Goal: Task Accomplishment & Management: Complete application form

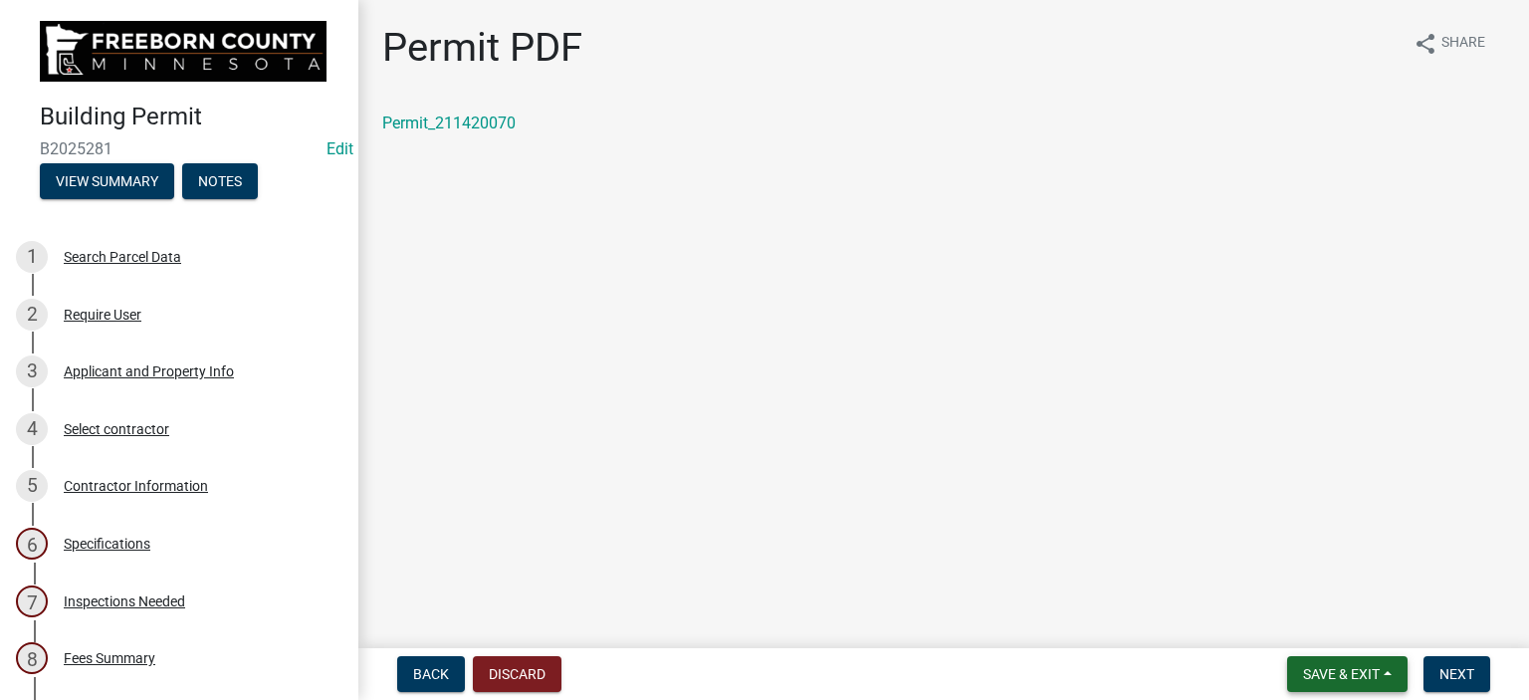
click at [1338, 669] on span "Save & Exit" at bounding box center [1341, 674] width 77 height 16
click at [1329, 616] on button "Save & Exit" at bounding box center [1327, 622] width 159 height 48
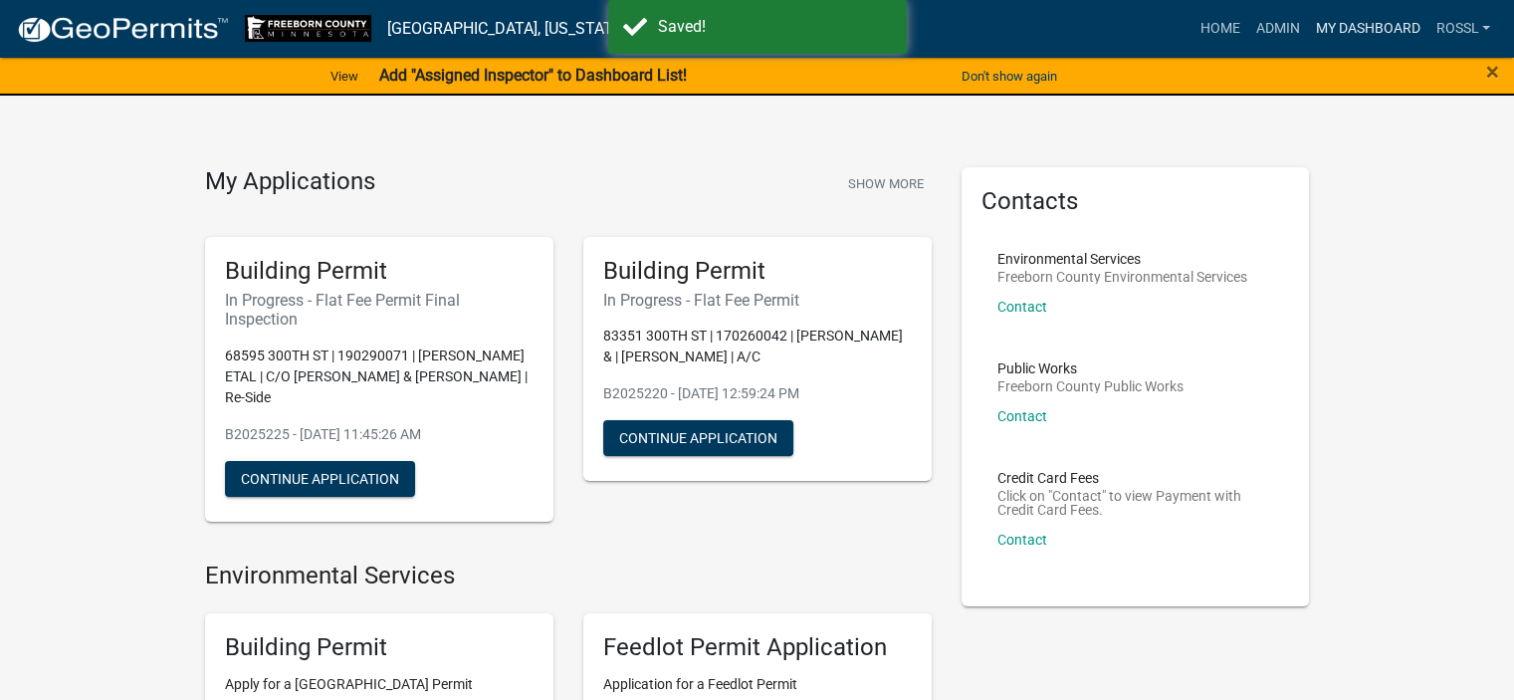
click at [1338, 34] on link "My Dashboard" at bounding box center [1367, 29] width 120 height 38
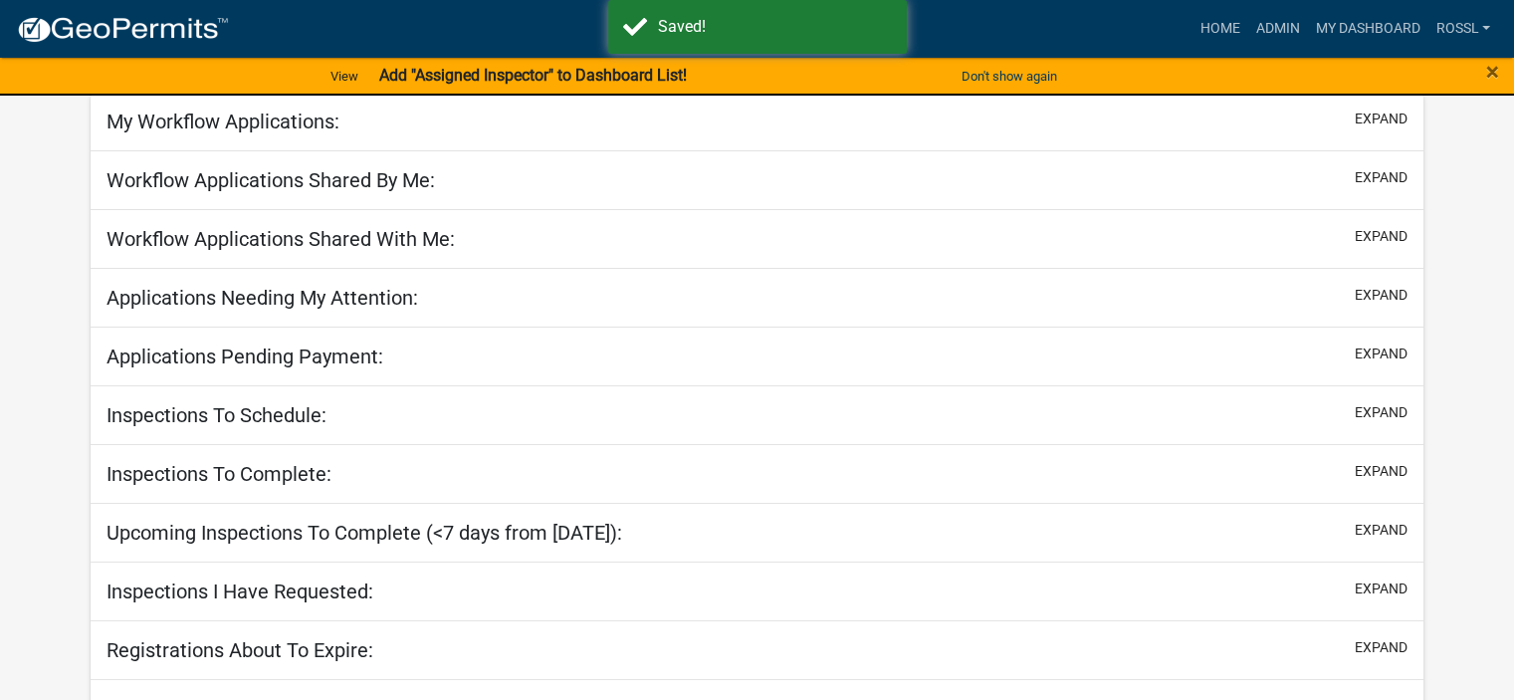
scroll to position [173, 0]
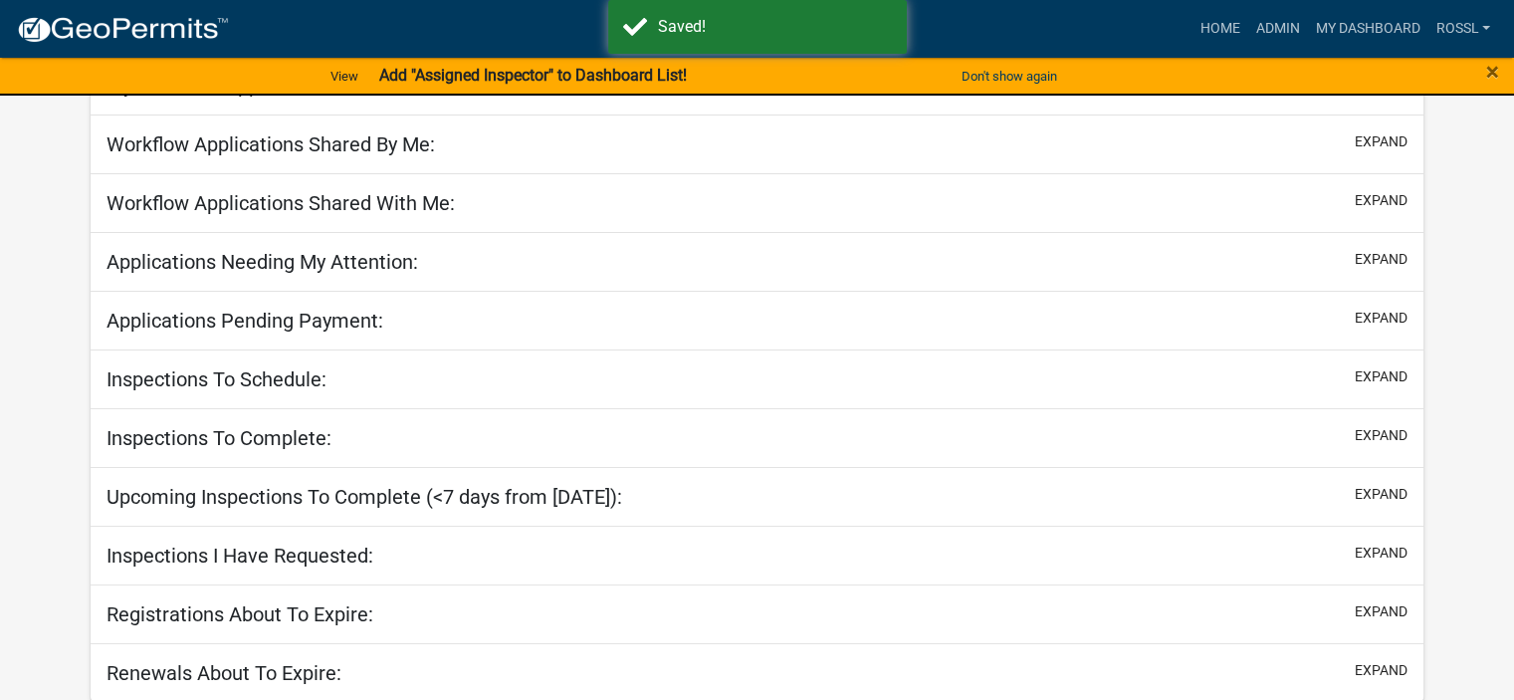
select select "2: 50"
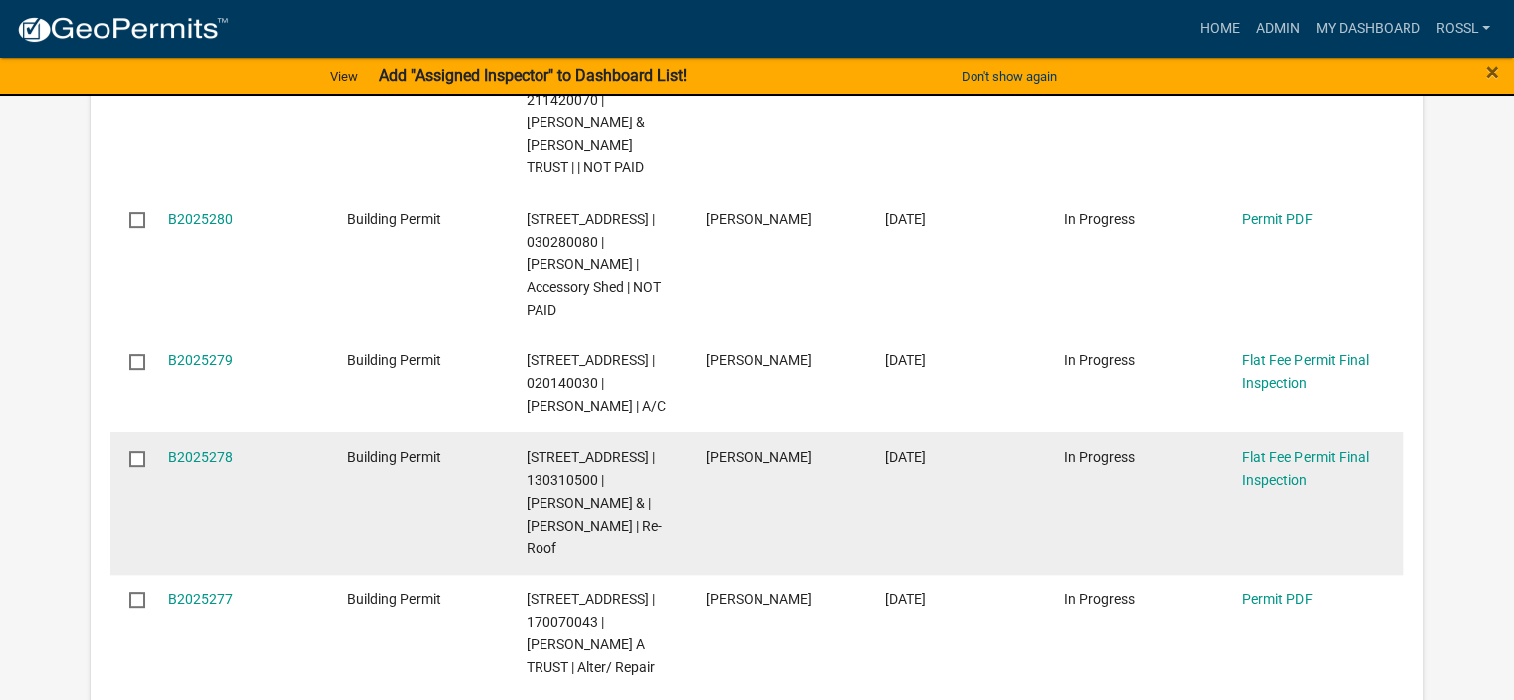
scroll to position [771, 0]
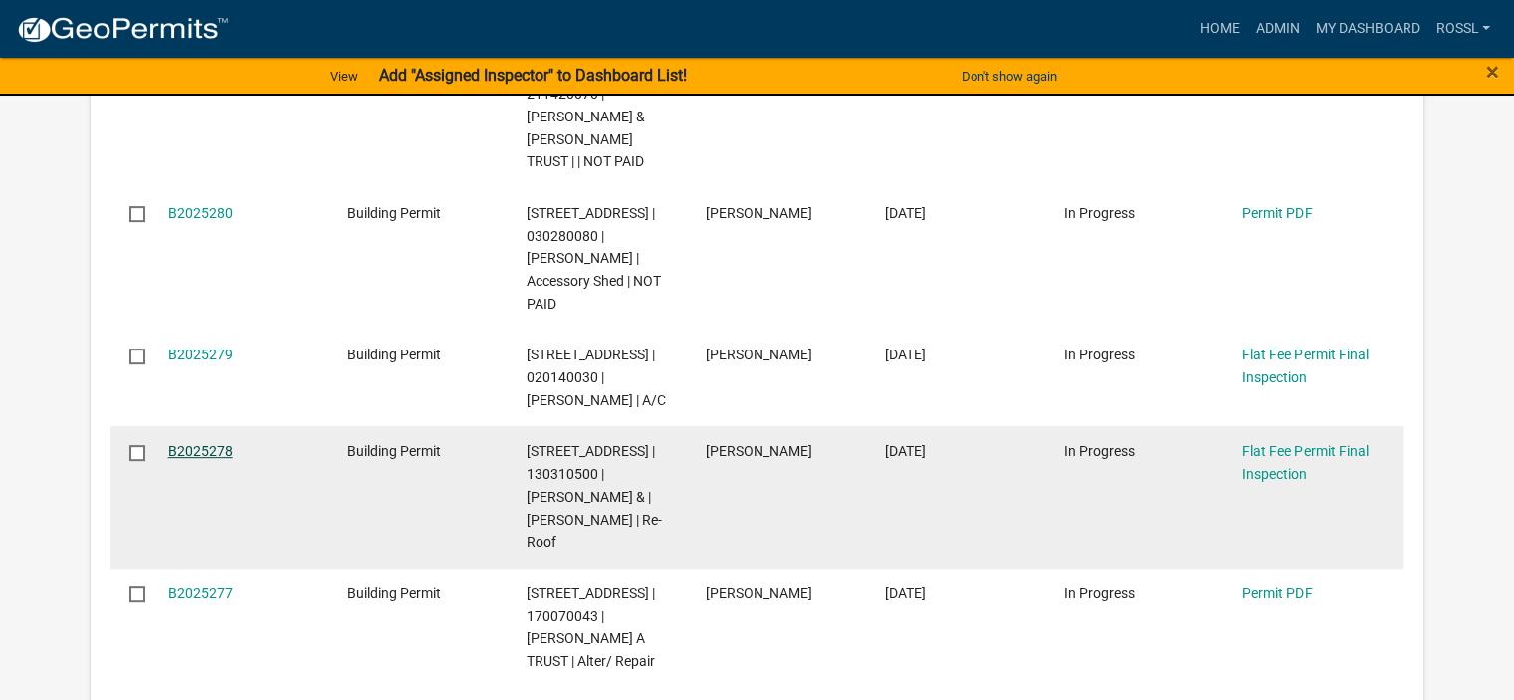
click at [187, 450] on link "B2025278" at bounding box center [200, 451] width 65 height 16
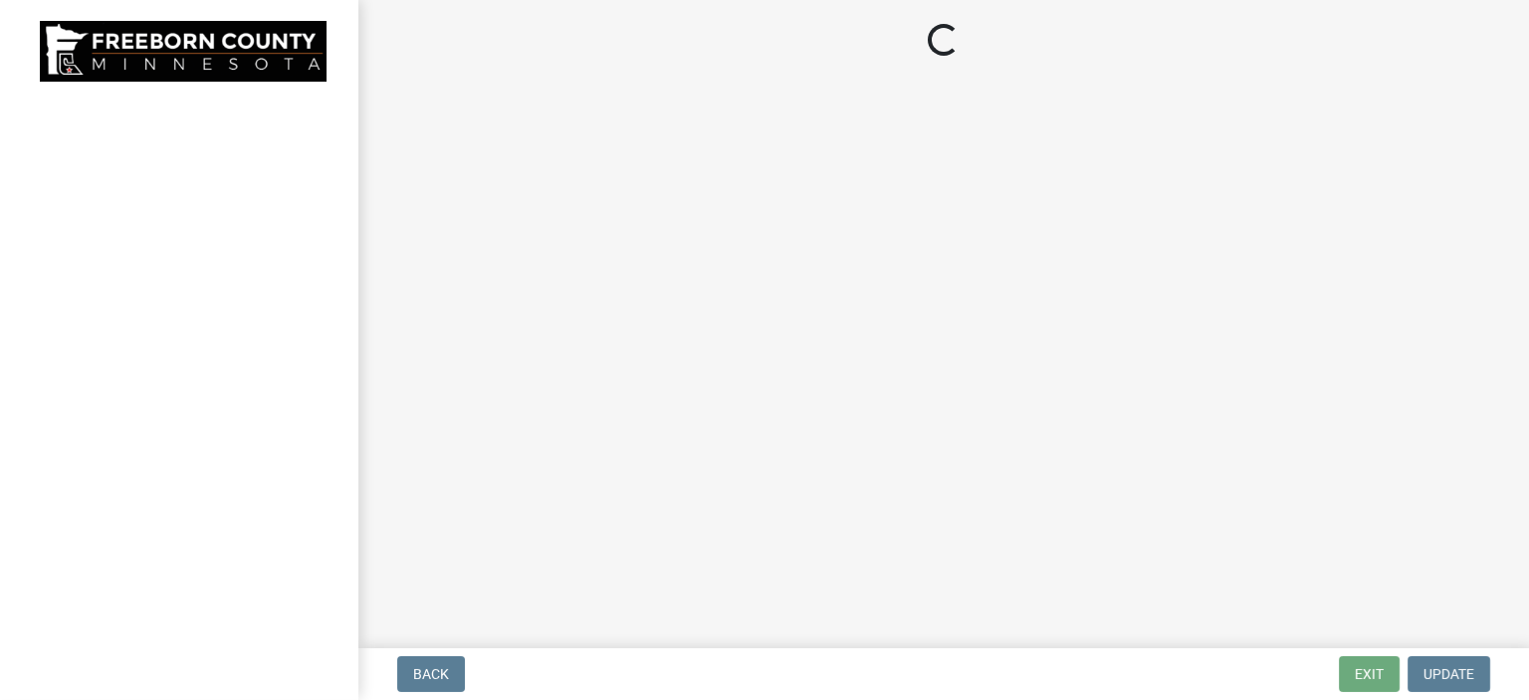
select select "3613e5d6-c0da-40a7-83d4-d5638b2e6124"
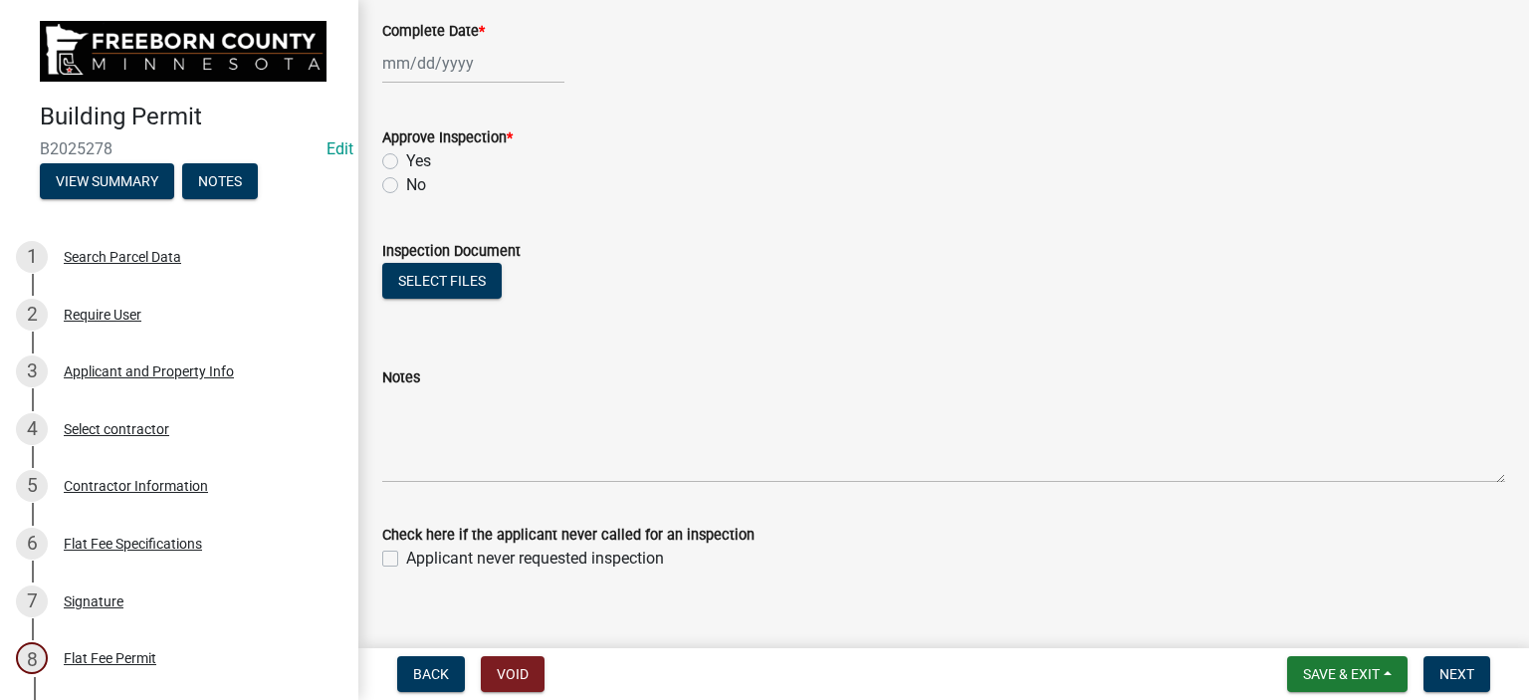
scroll to position [370, 0]
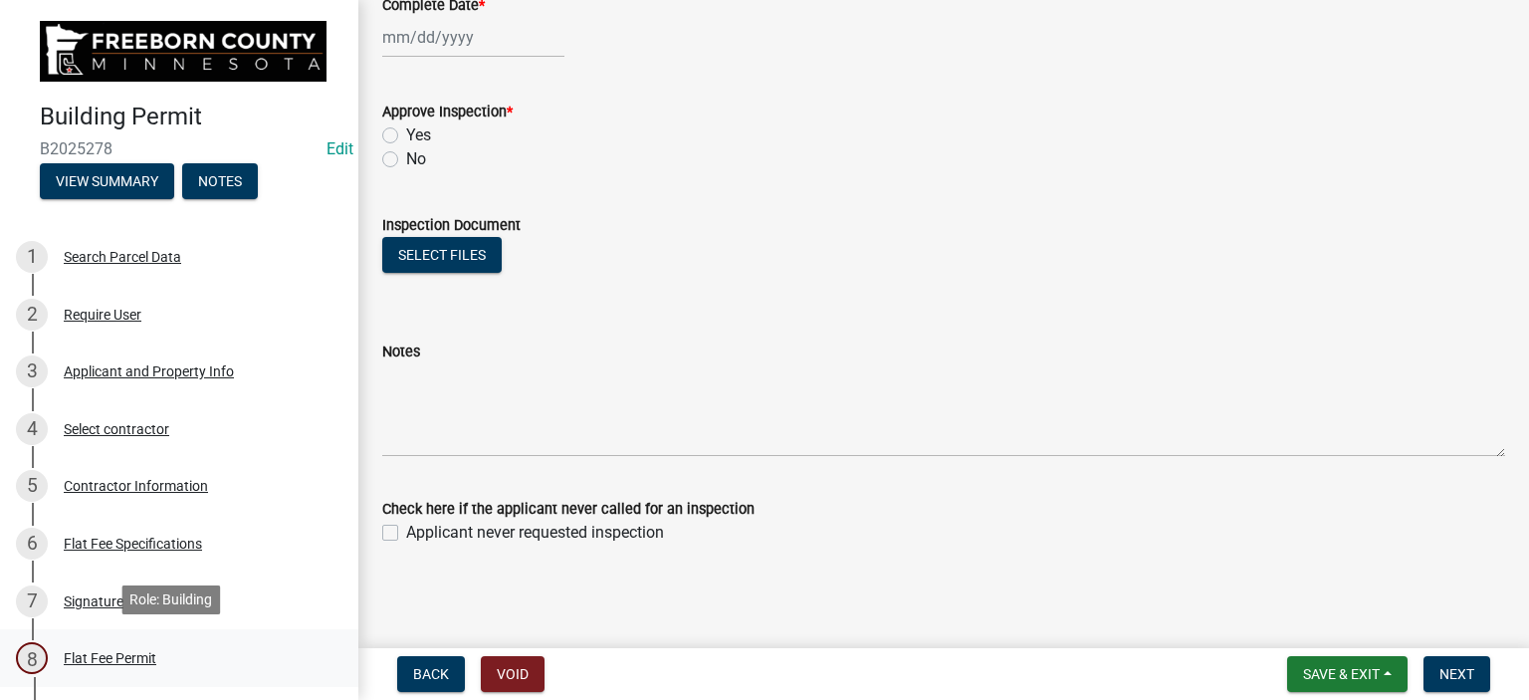
click at [108, 656] on div "Flat Fee Permit" at bounding box center [110, 658] width 93 height 14
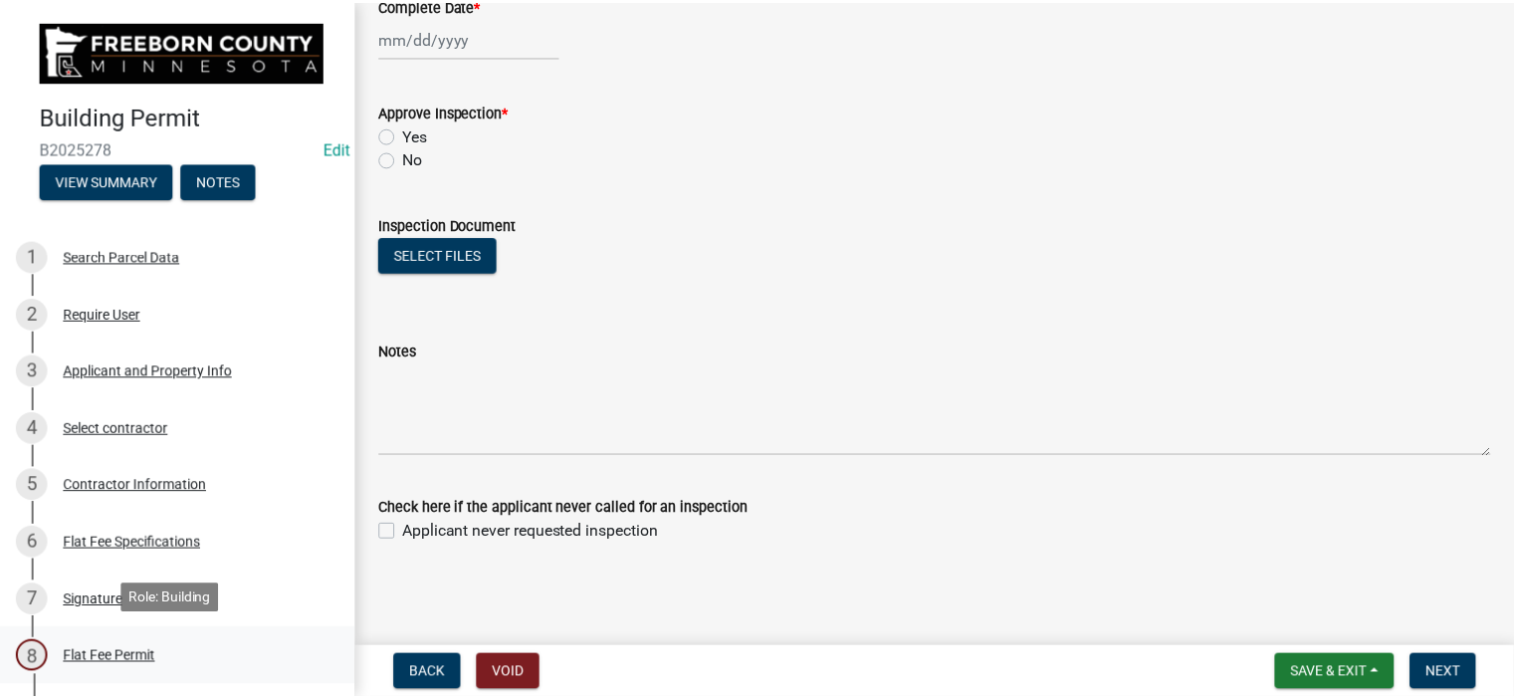
scroll to position [0, 0]
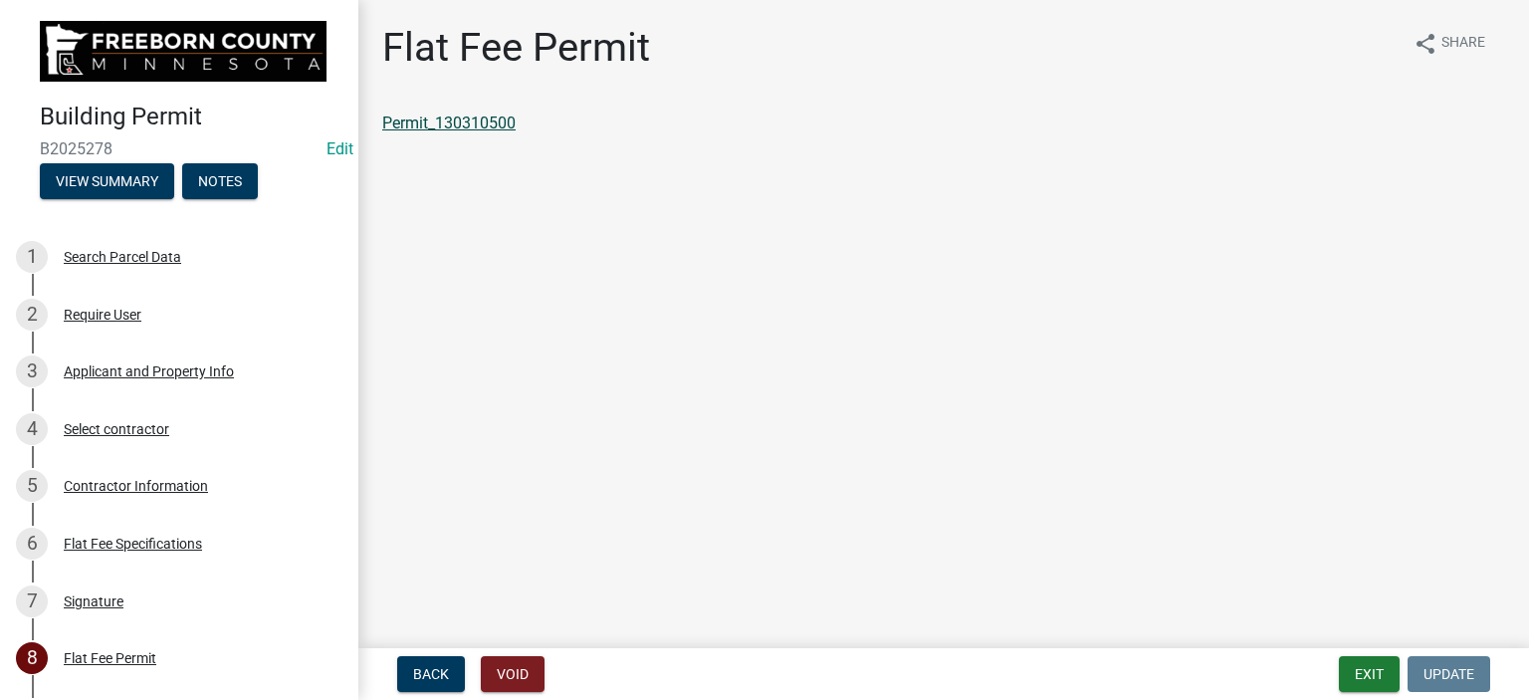
click at [494, 125] on link "Permit_130310500" at bounding box center [448, 122] width 133 height 19
click at [1364, 676] on button "Exit" at bounding box center [1369, 674] width 61 height 36
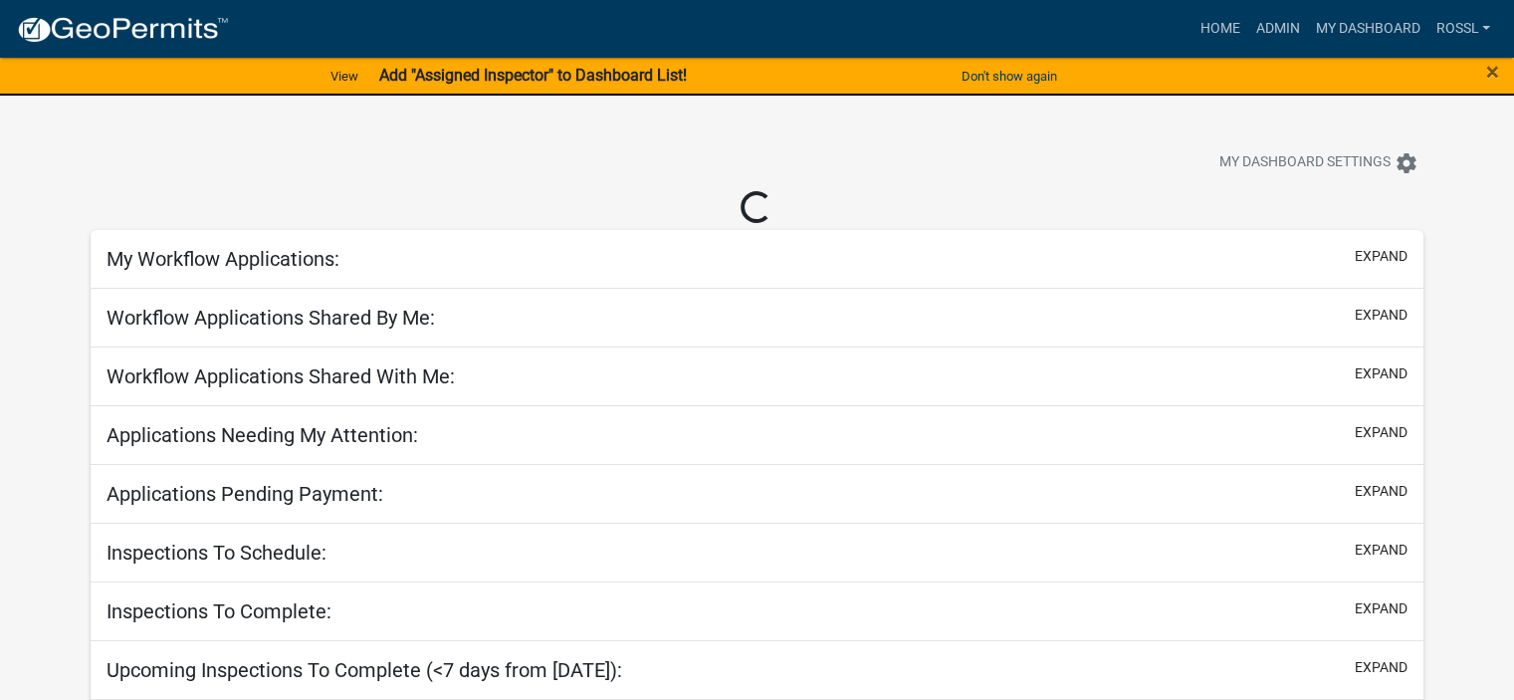
select select "2: 50"
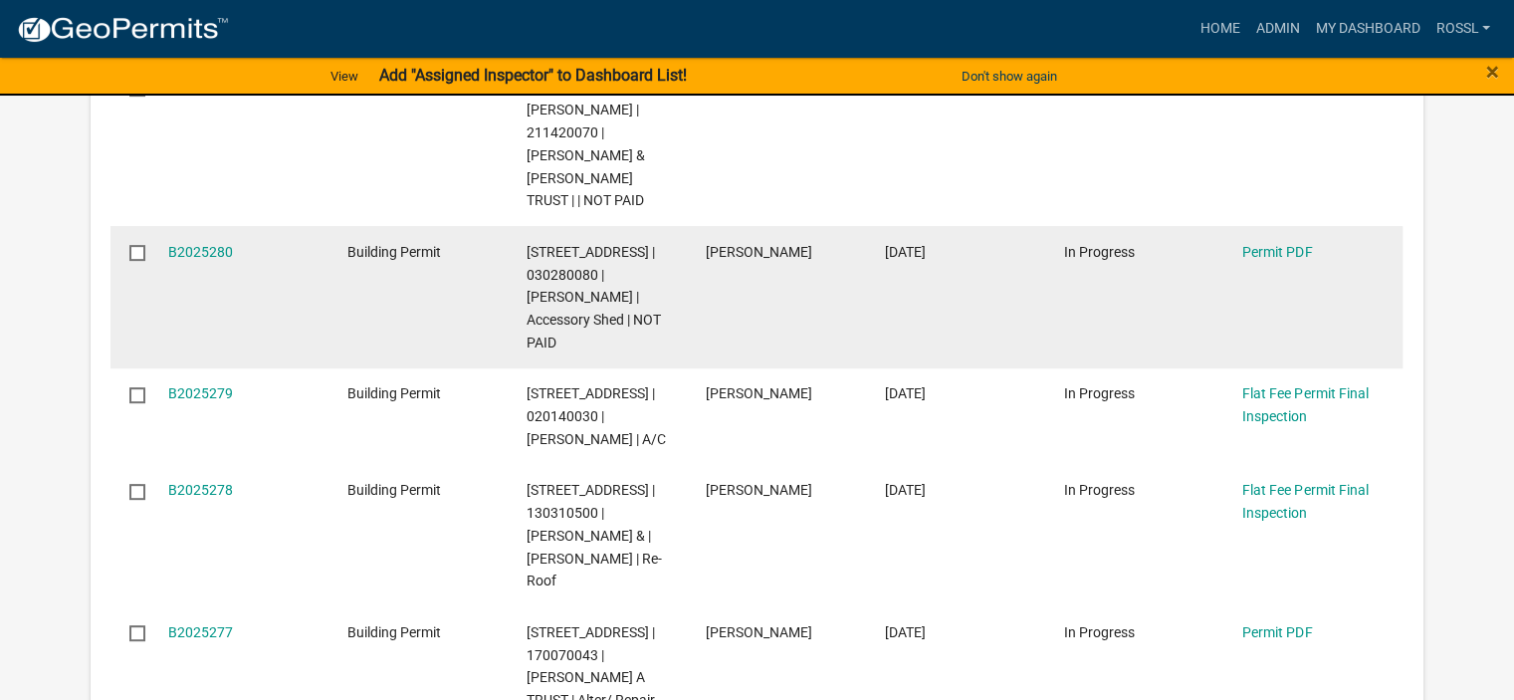
scroll to position [697, 0]
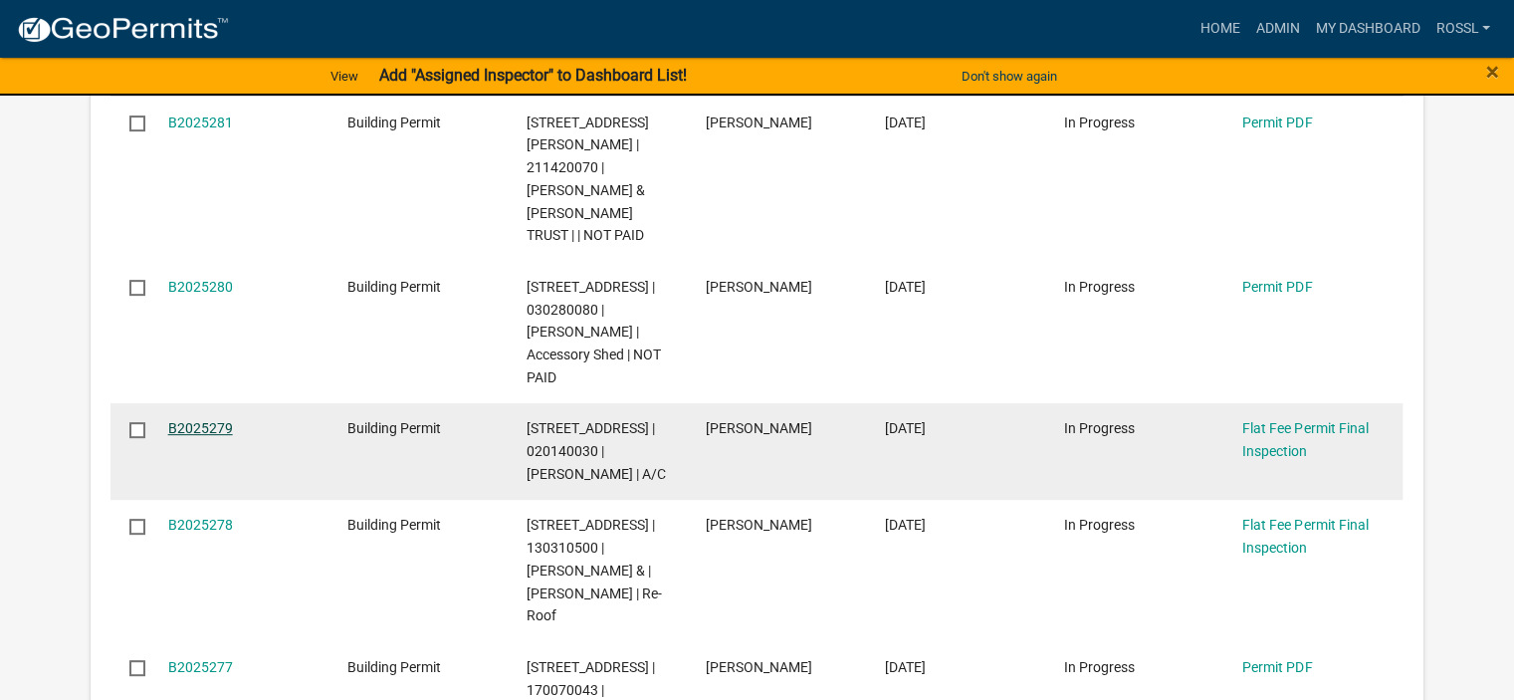
click at [200, 420] on link "B2025279" at bounding box center [200, 428] width 65 height 16
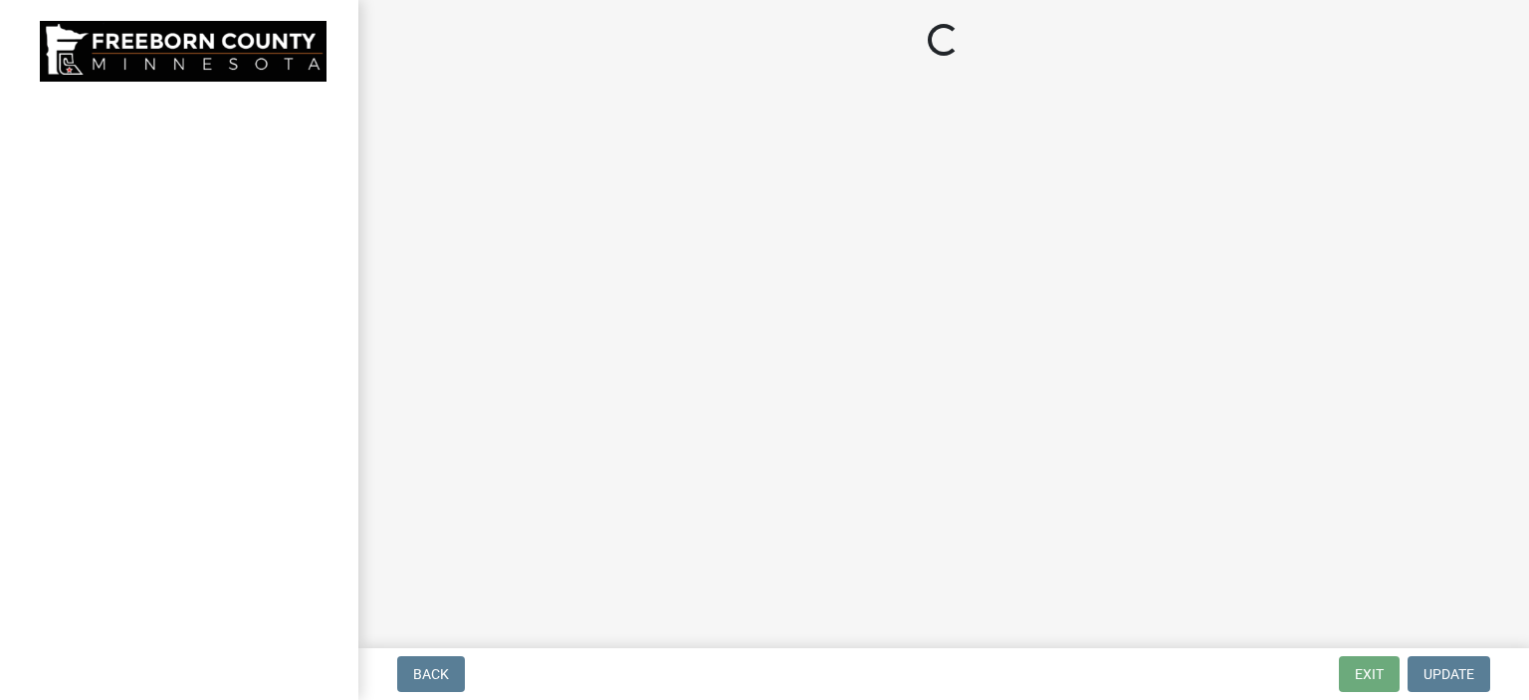
select select "3613e5d6-c0da-40a7-83d4-d5638b2e6124"
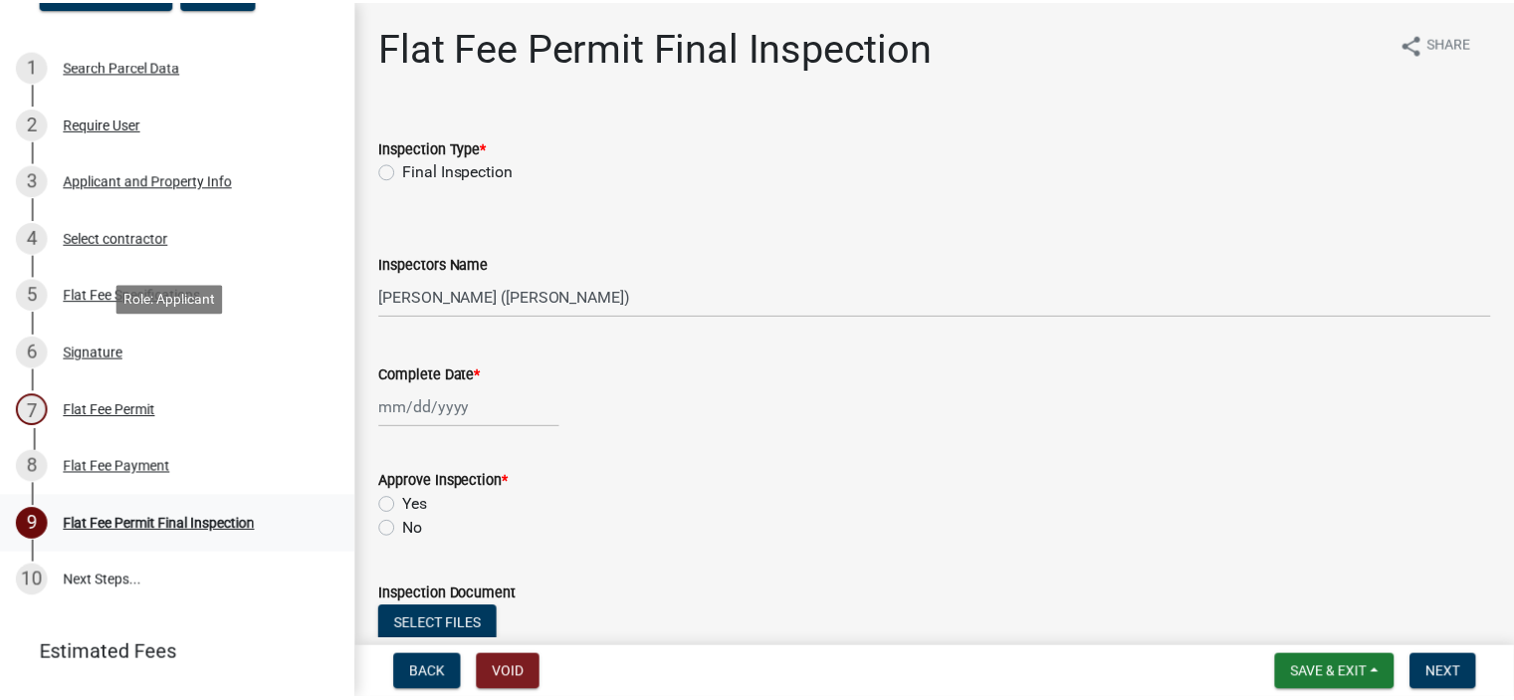
scroll to position [199, 0]
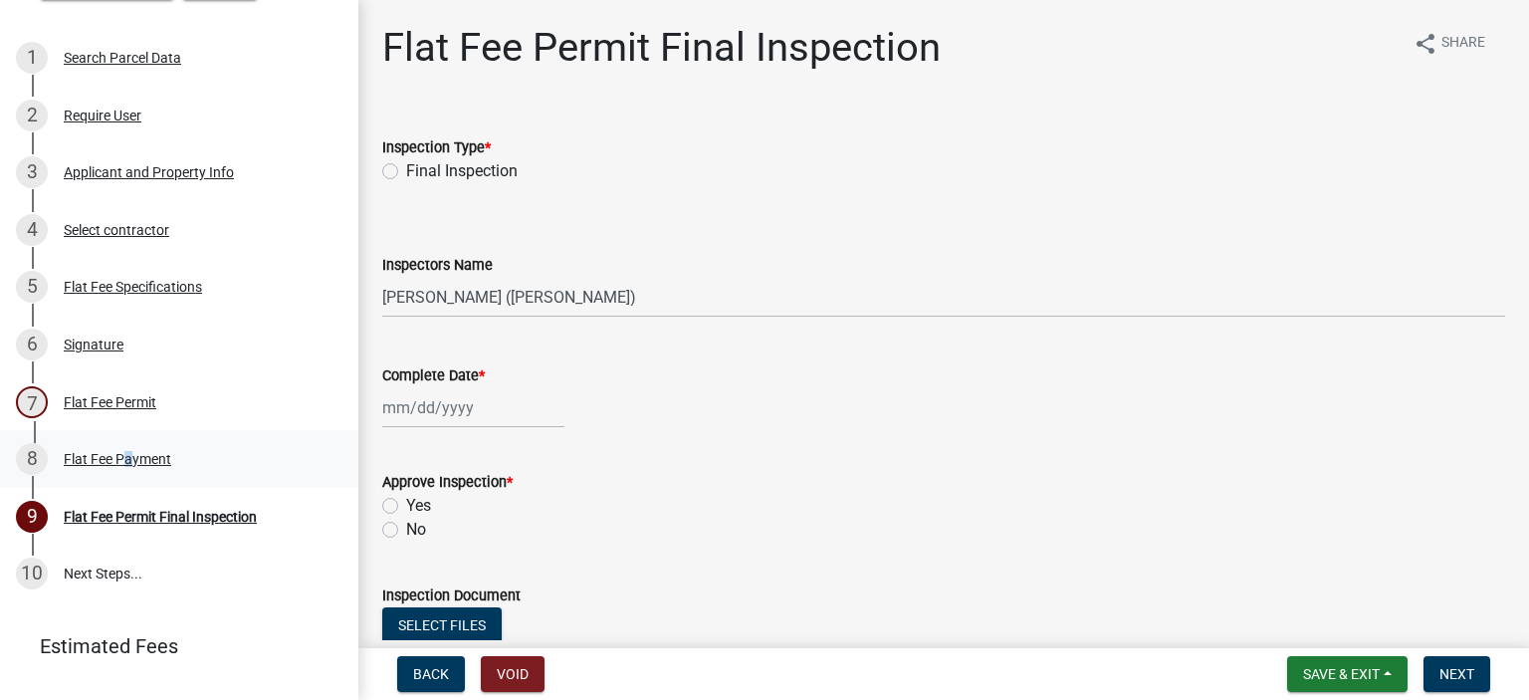
click at [119, 459] on div "Flat Fee Payment" at bounding box center [118, 459] width 108 height 14
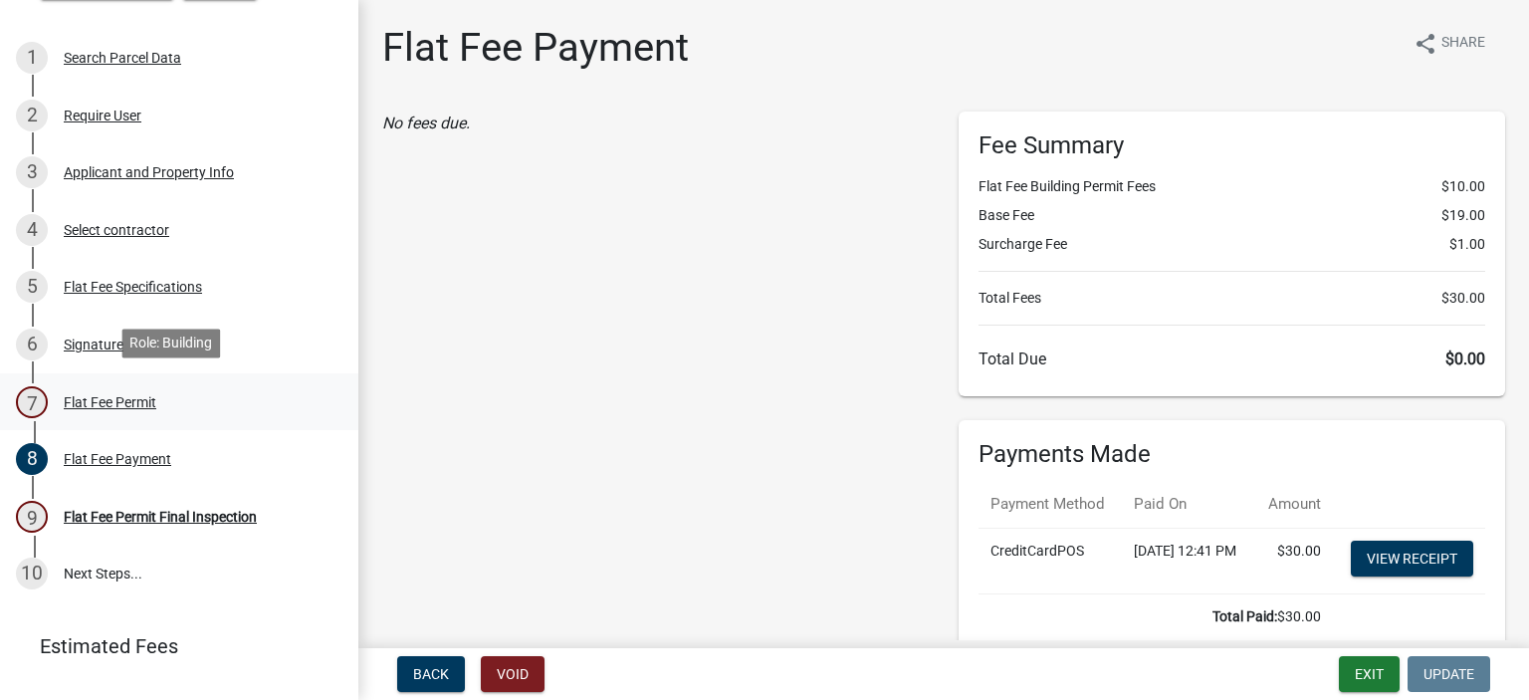
click at [92, 397] on div "Flat Fee Permit" at bounding box center [110, 402] width 93 height 14
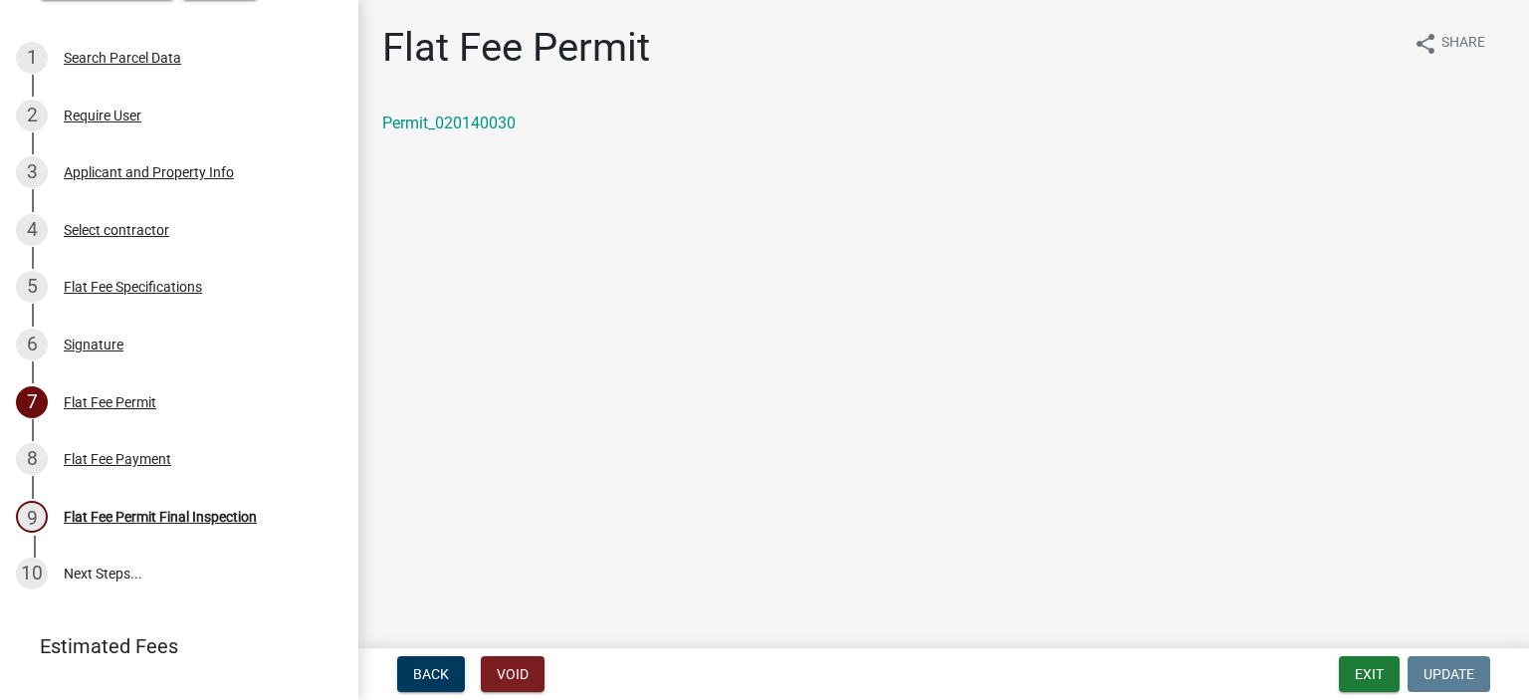
click at [466, 133] on div "Permit_020140030" at bounding box center [943, 124] width 1123 height 24
click at [473, 125] on link "Permit_020140030" at bounding box center [448, 122] width 133 height 19
click at [1374, 669] on button "Exit" at bounding box center [1369, 674] width 61 height 36
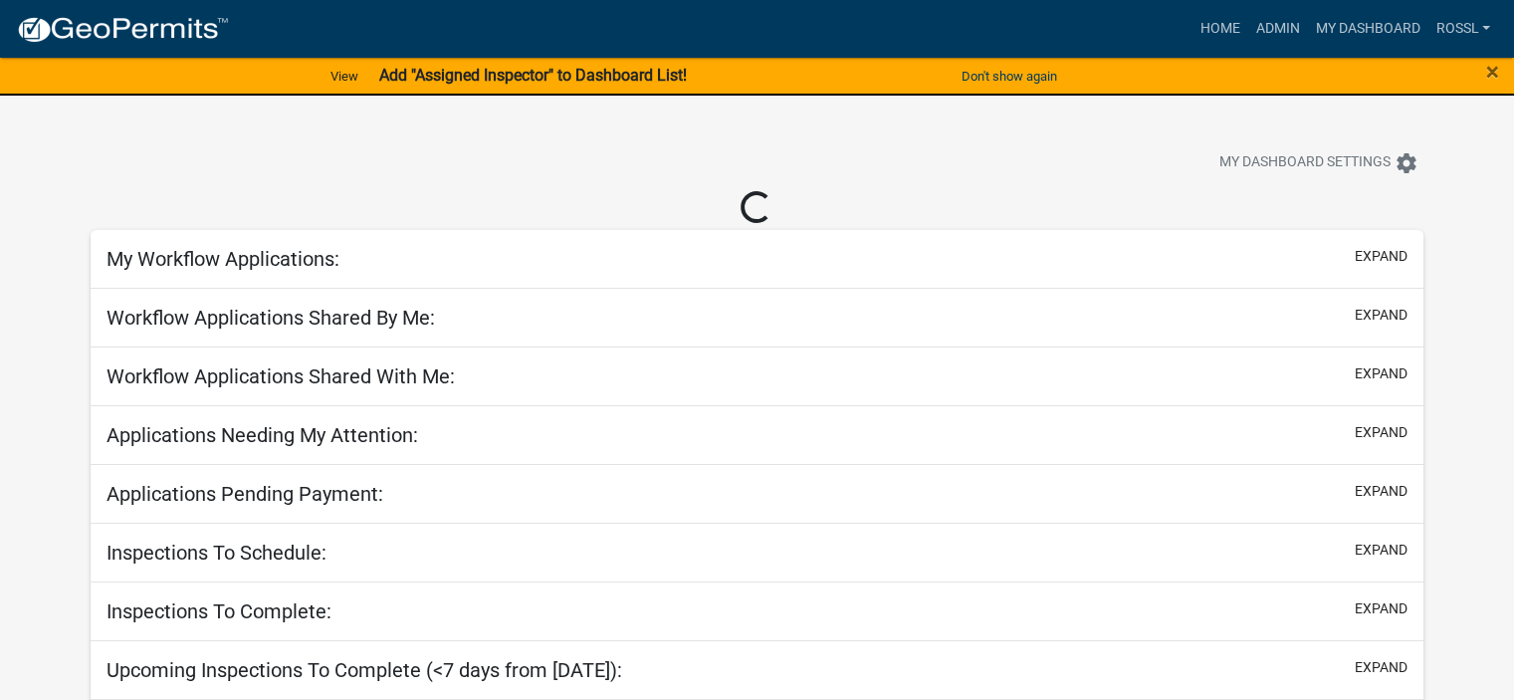
select select "2: 50"
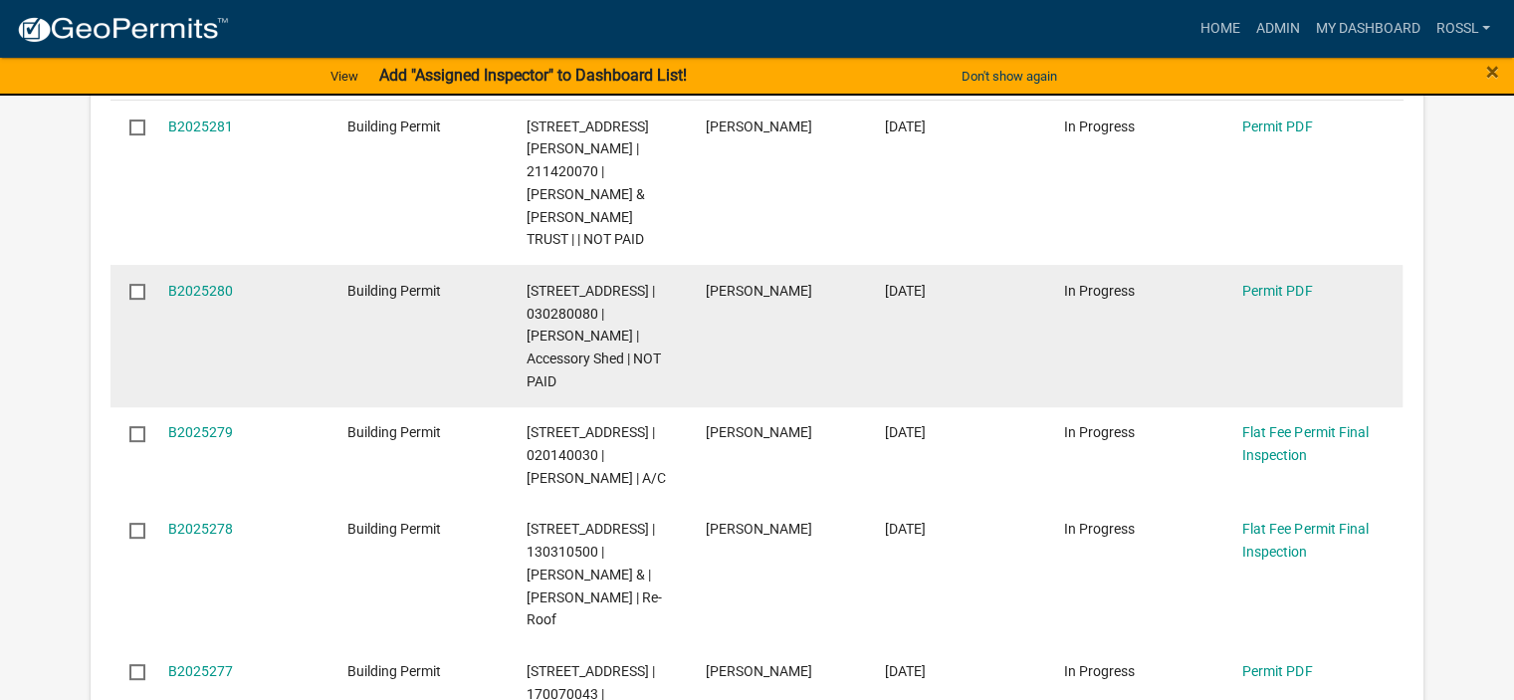
scroll to position [796, 0]
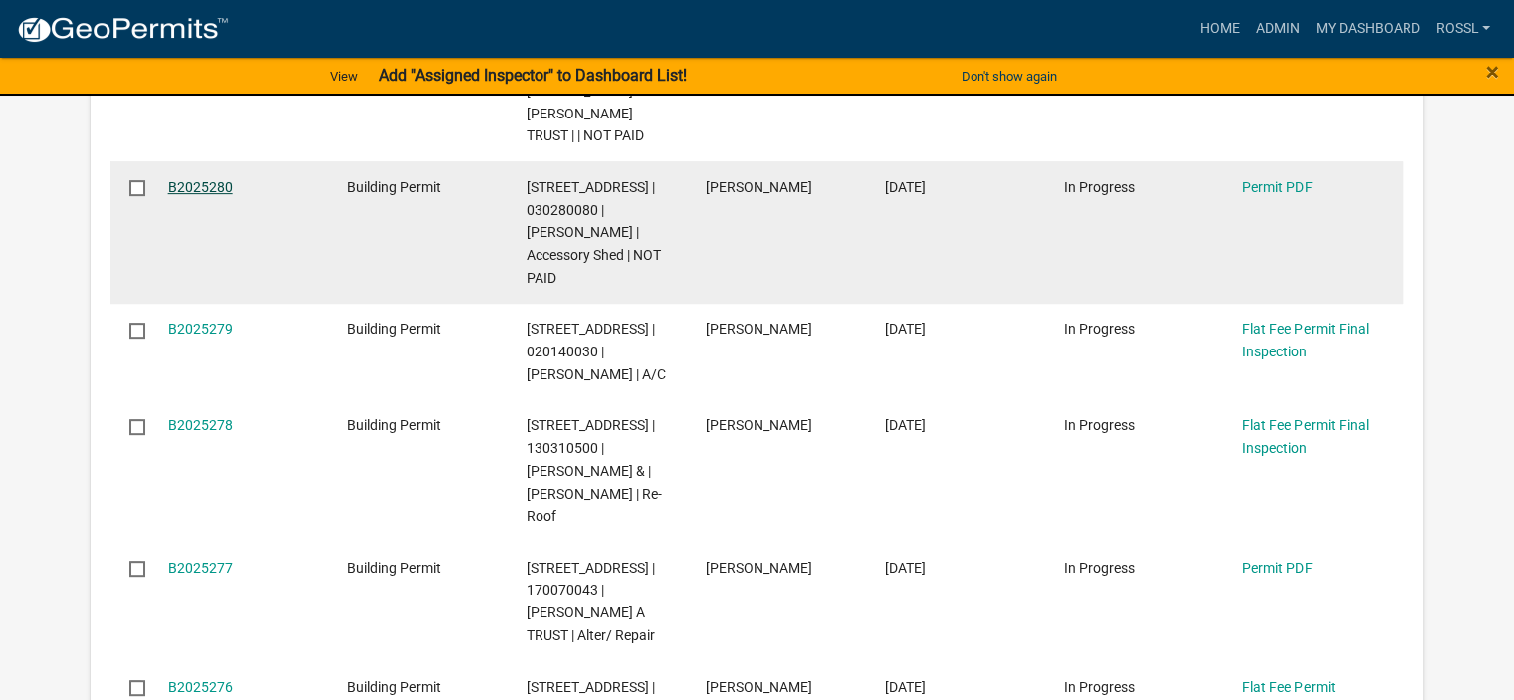
click at [193, 179] on link "B2025280" at bounding box center [200, 187] width 65 height 16
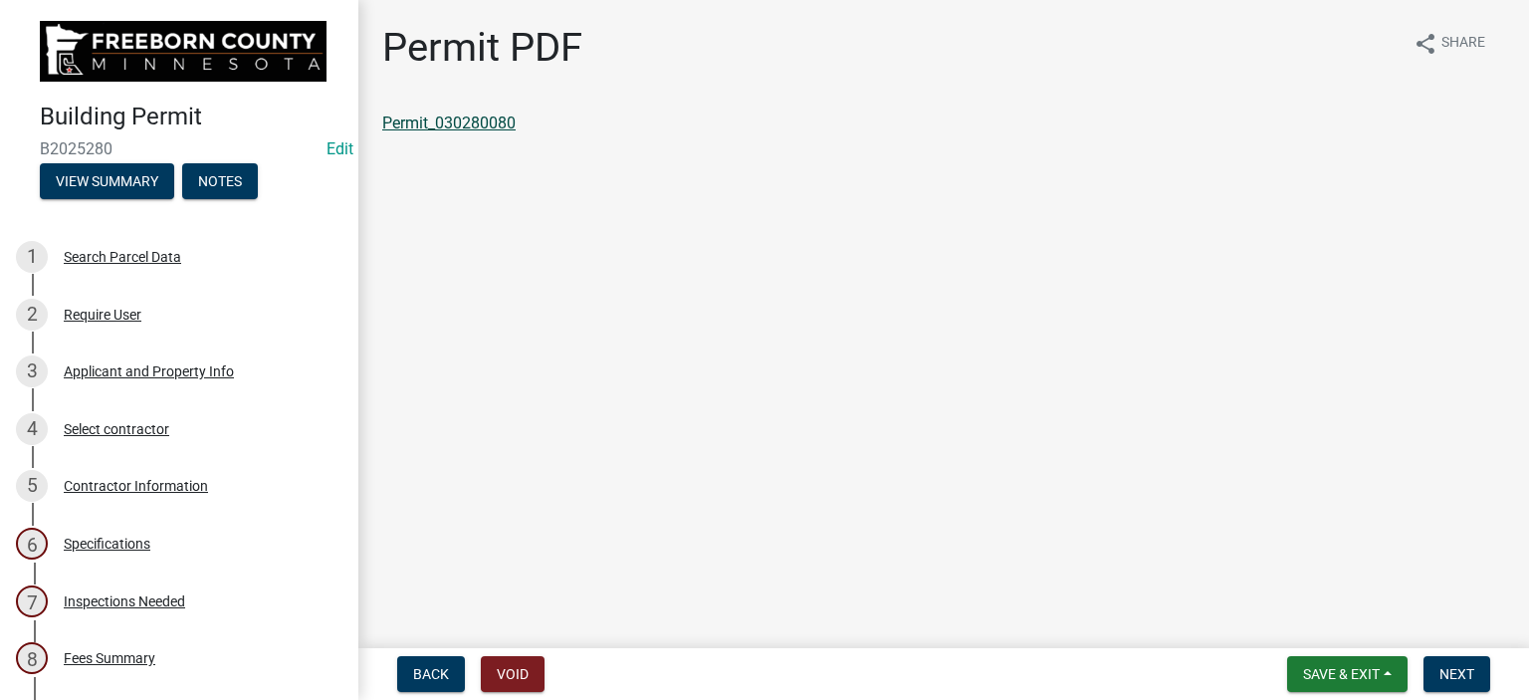
click at [514, 126] on link "Permit_030280080" at bounding box center [448, 122] width 133 height 19
click at [1316, 683] on button "Save & Exit" at bounding box center [1347, 674] width 120 height 36
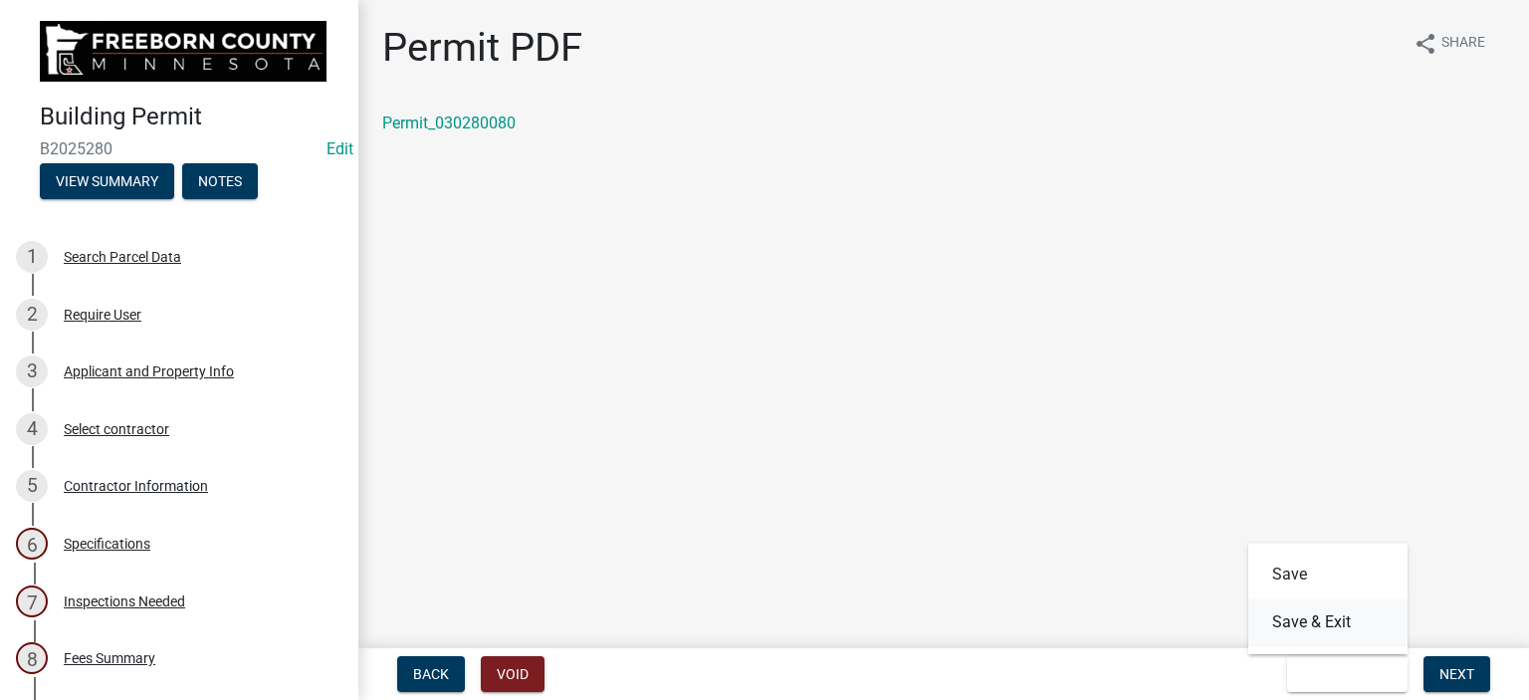
click at [1302, 622] on button "Save & Exit" at bounding box center [1327, 622] width 159 height 48
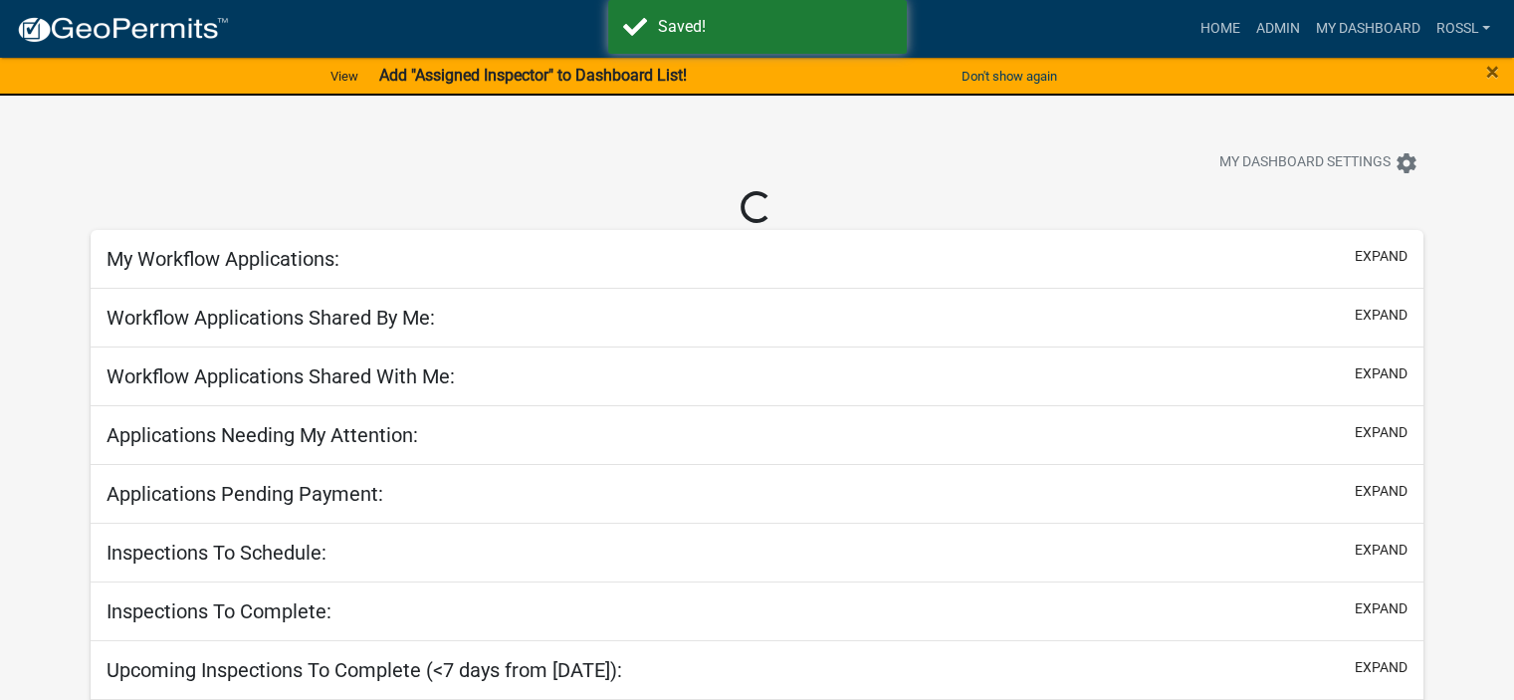
select select "2: 50"
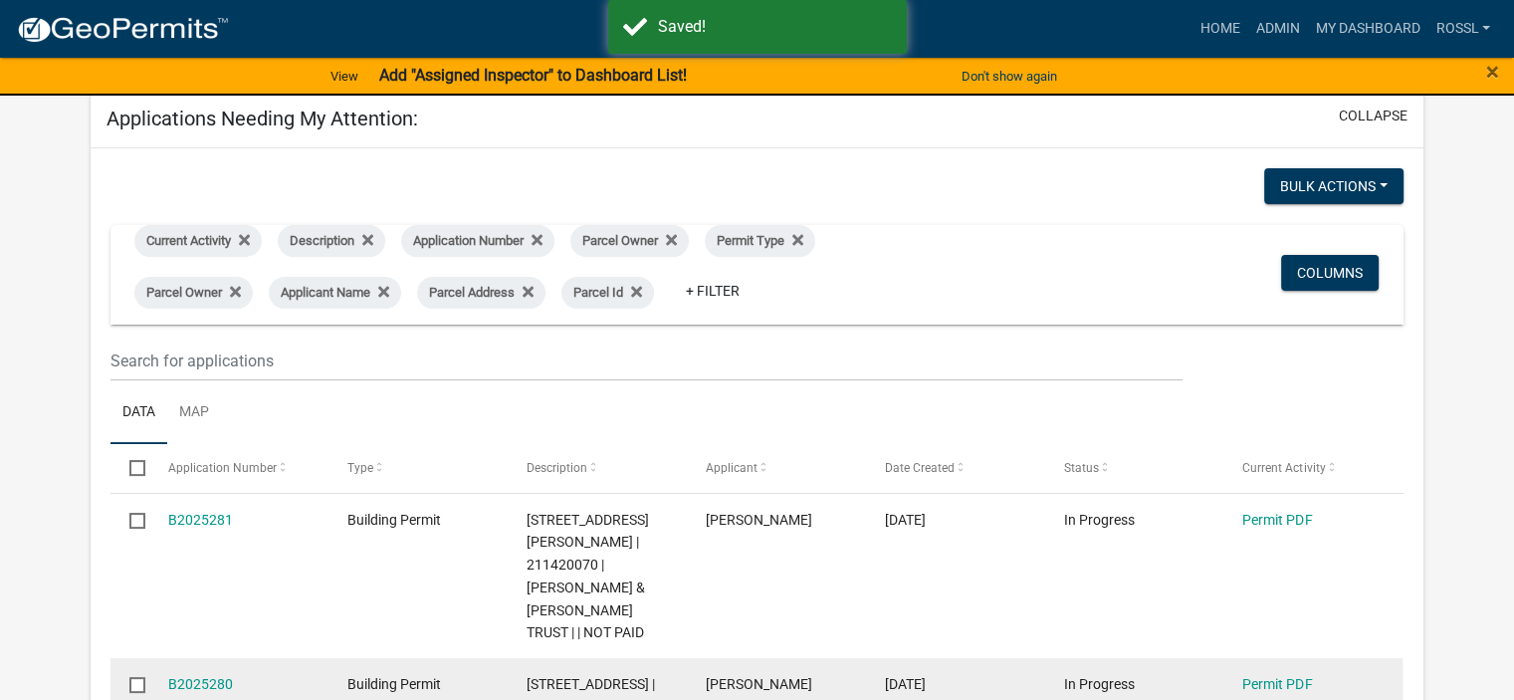
scroll to position [472, 0]
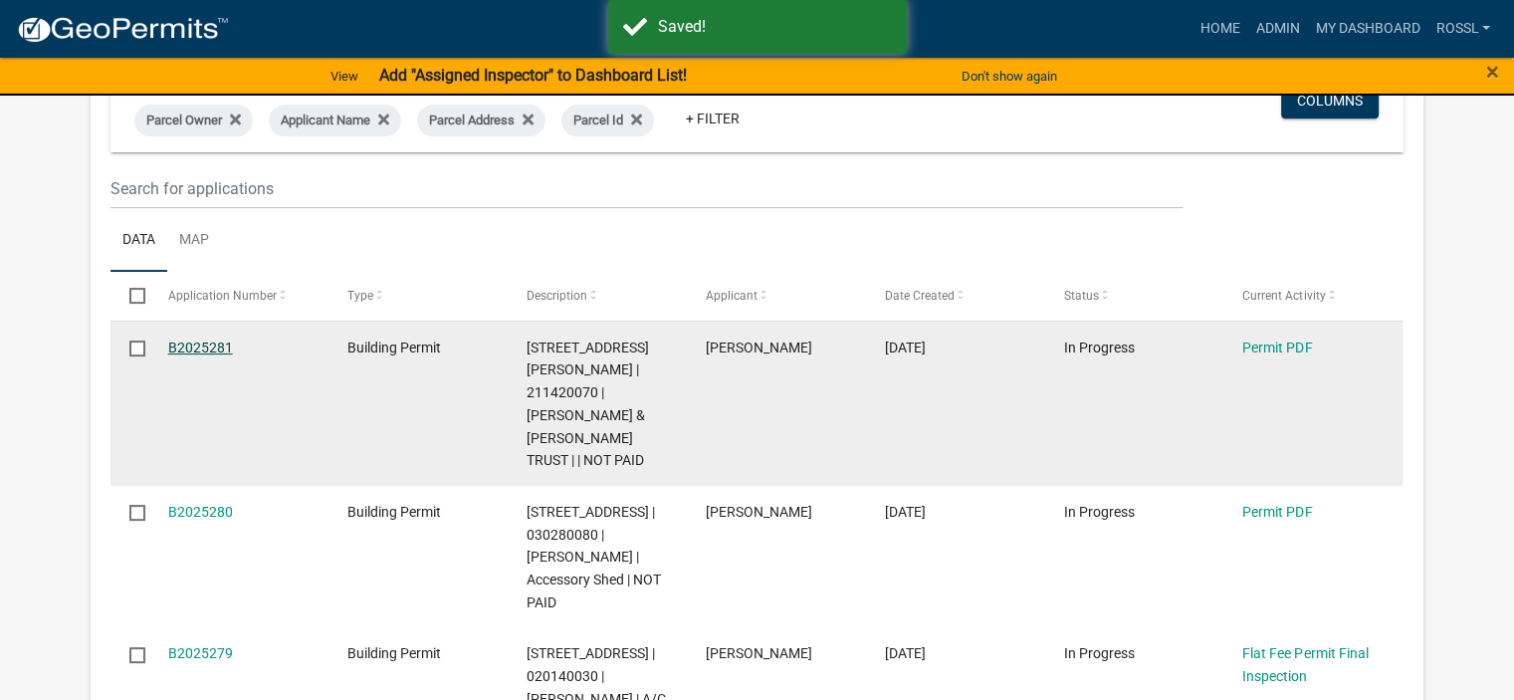
click at [208, 345] on link "B2025281" at bounding box center [200, 347] width 65 height 16
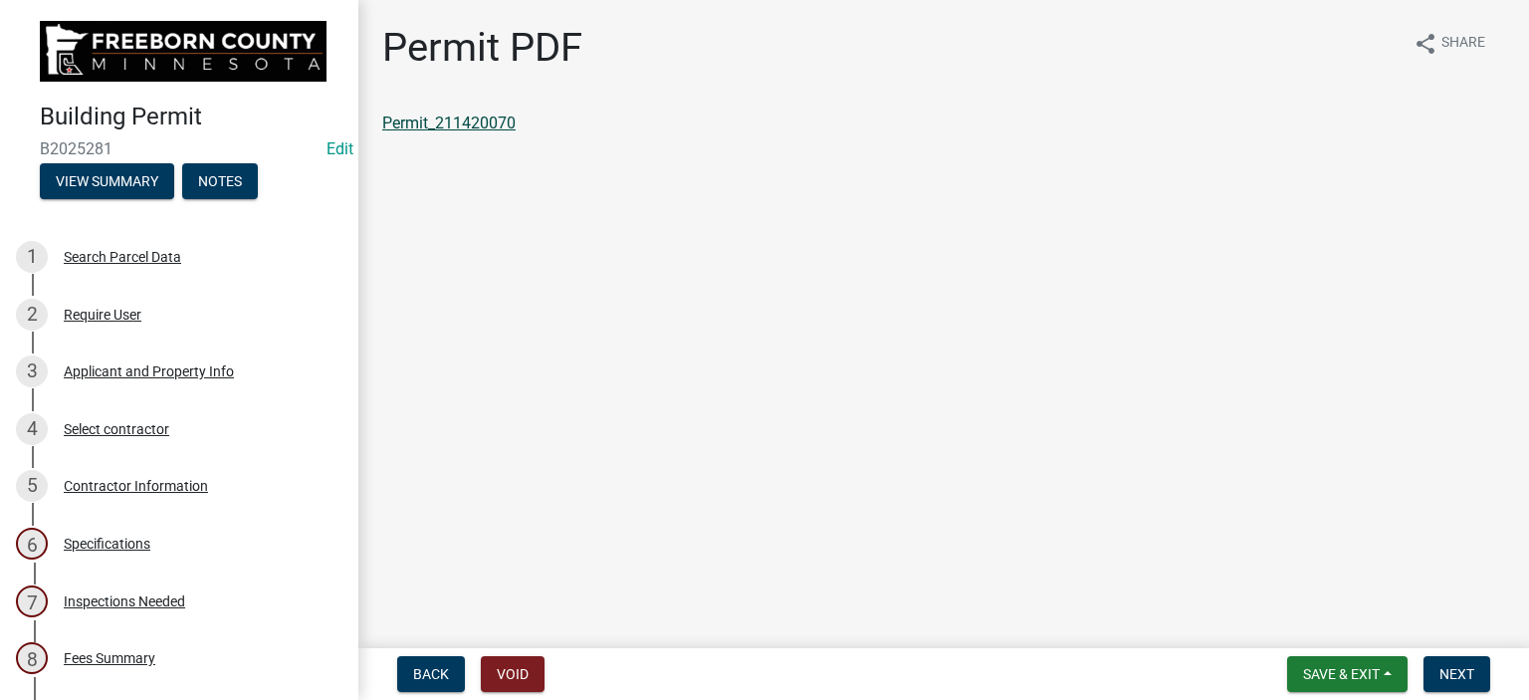
click at [480, 126] on link "Permit_211420070" at bounding box center [448, 122] width 133 height 19
click at [1358, 672] on span "Save & Exit" at bounding box center [1341, 674] width 77 height 16
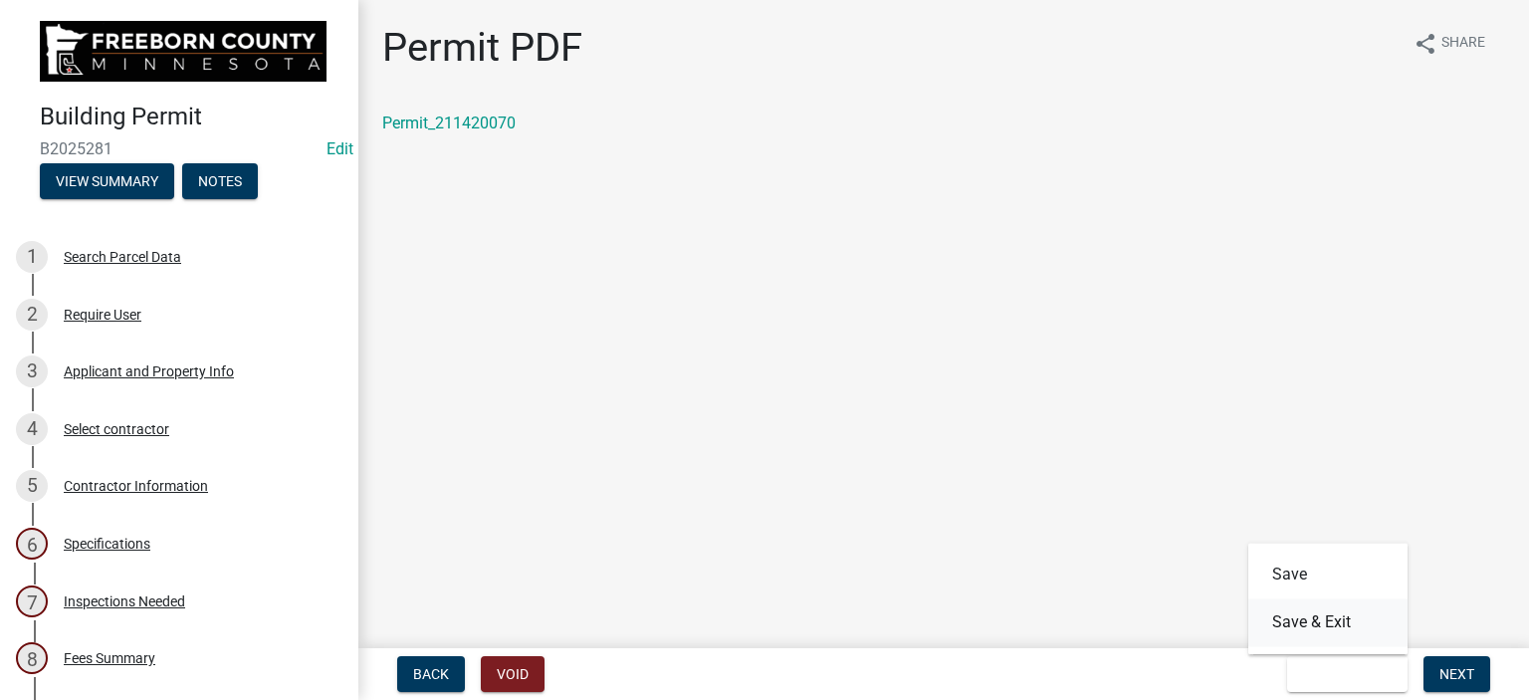
click at [1344, 625] on button "Save & Exit" at bounding box center [1327, 622] width 159 height 48
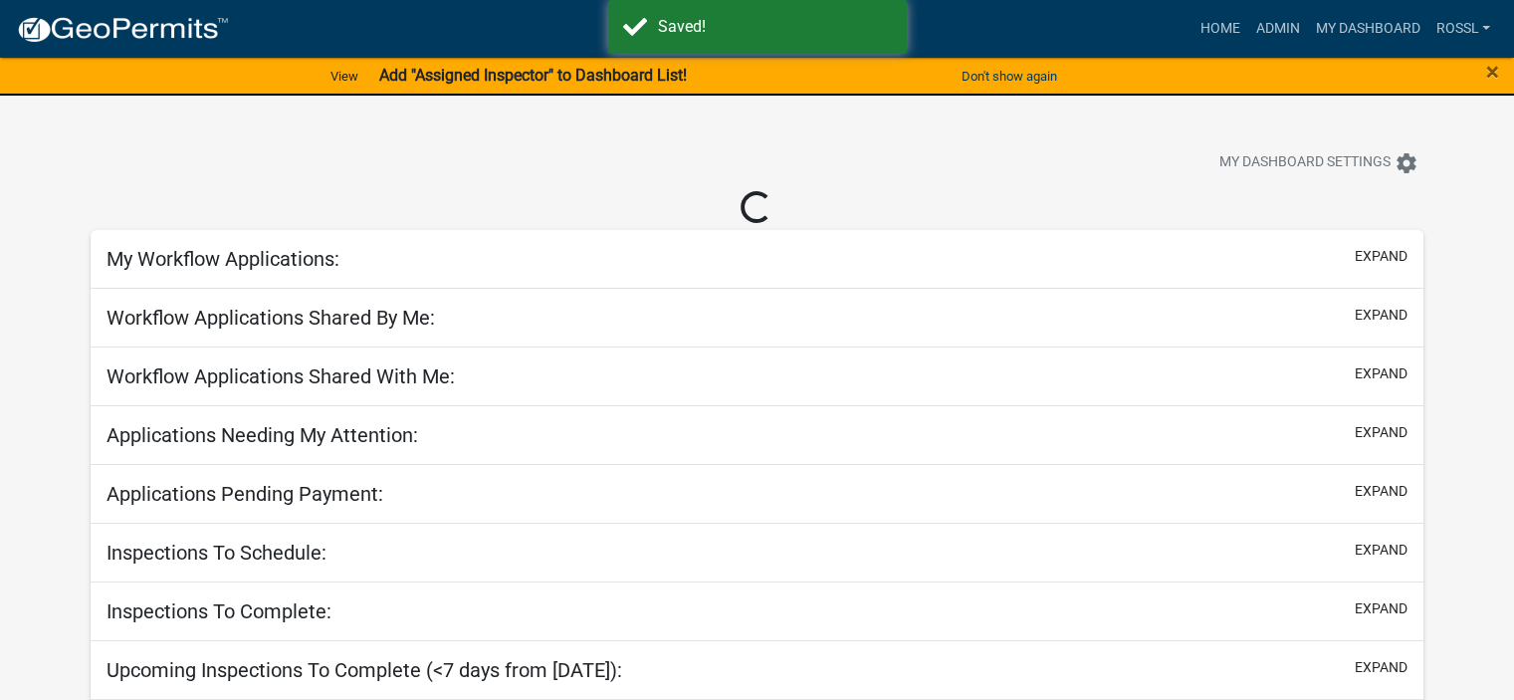
select select "2: 50"
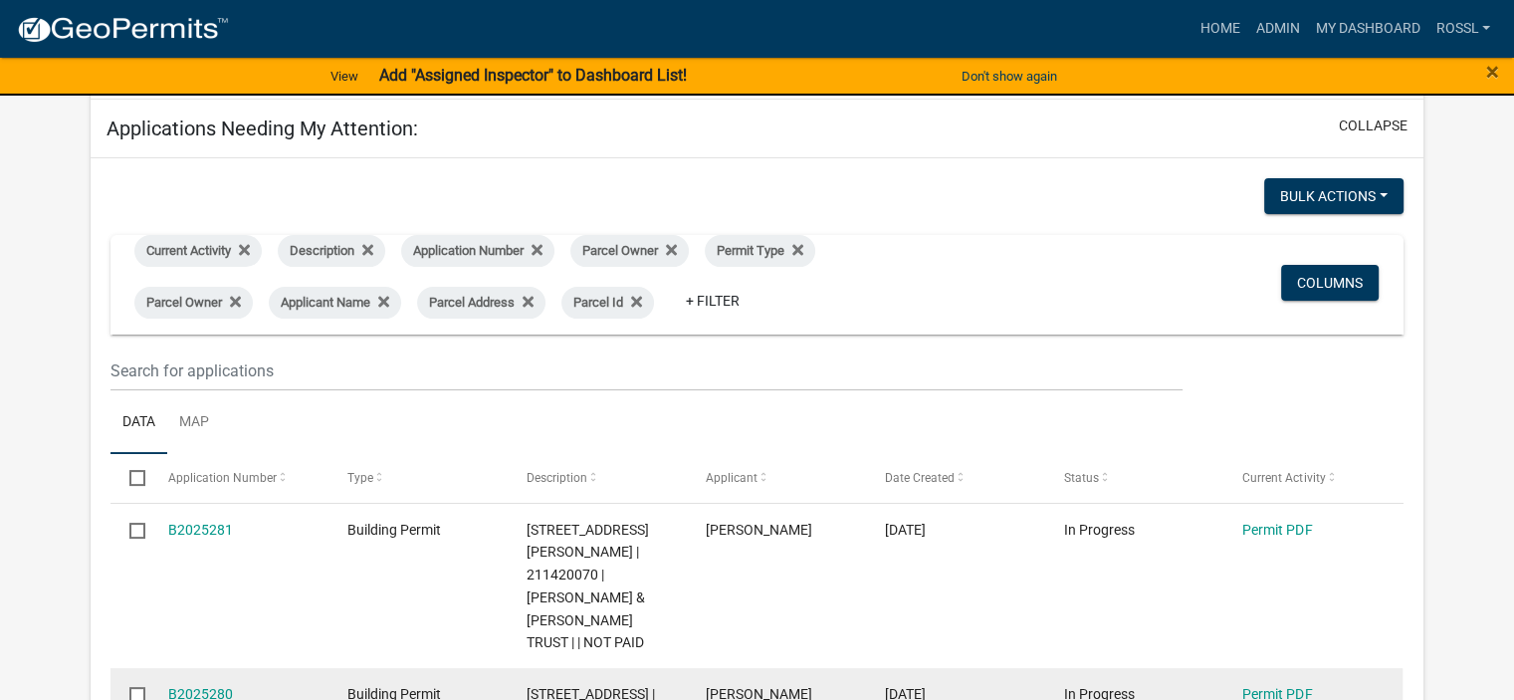
scroll to position [597, 0]
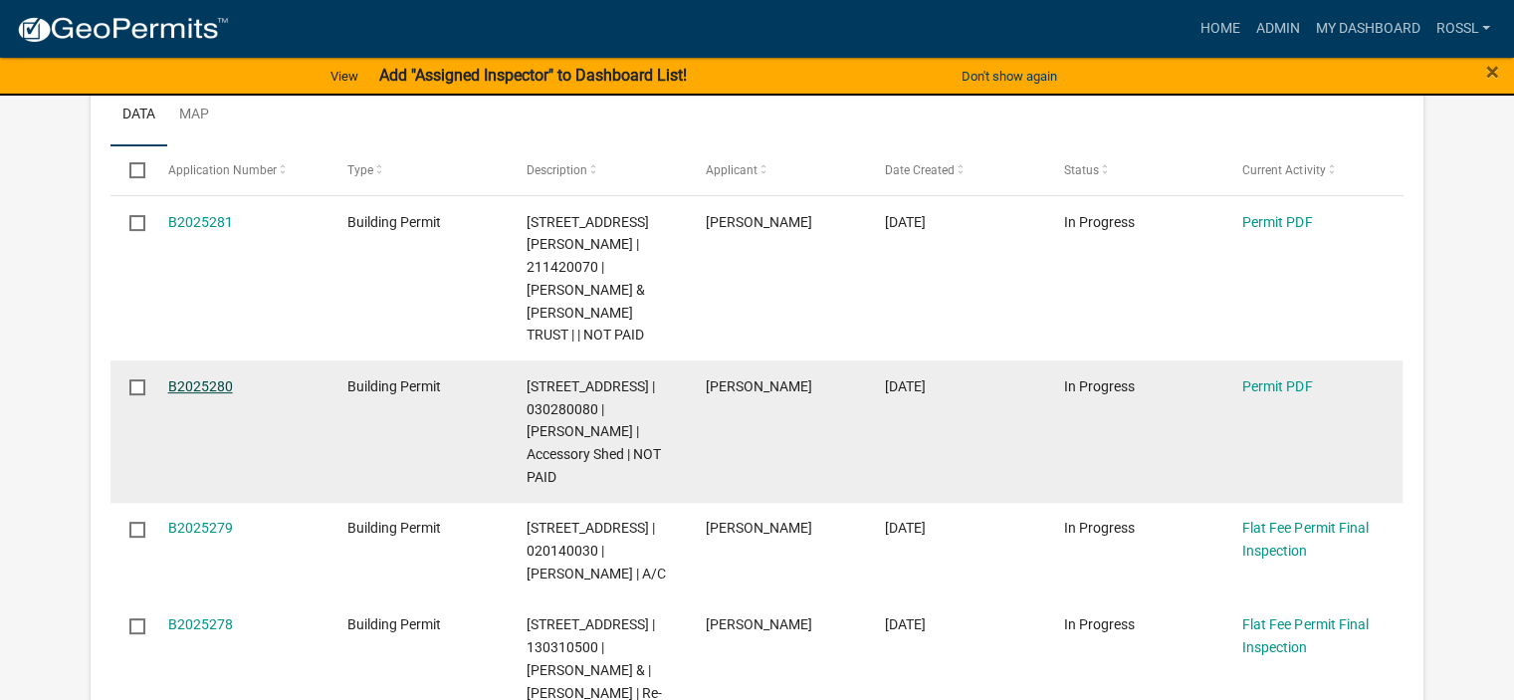
click at [179, 378] on link "B2025280" at bounding box center [200, 386] width 65 height 16
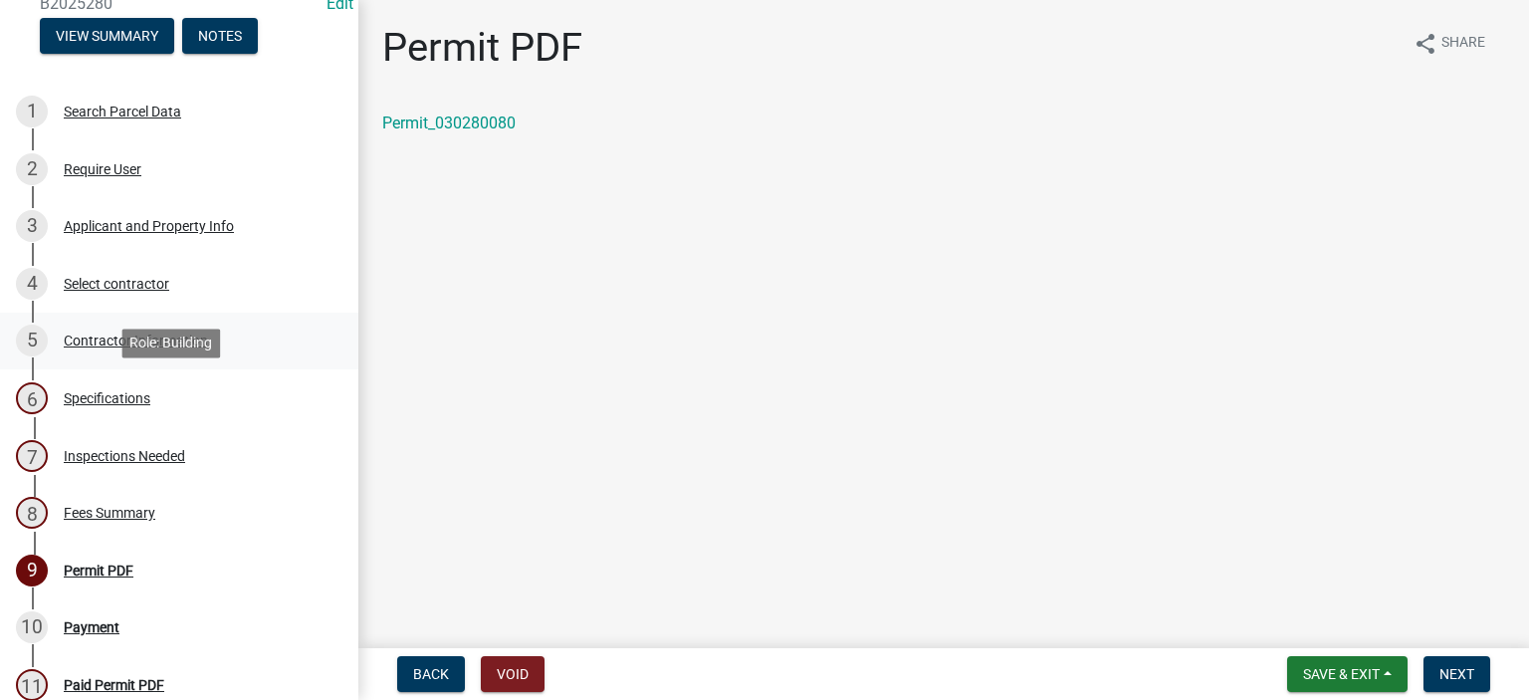
scroll to position [199, 0]
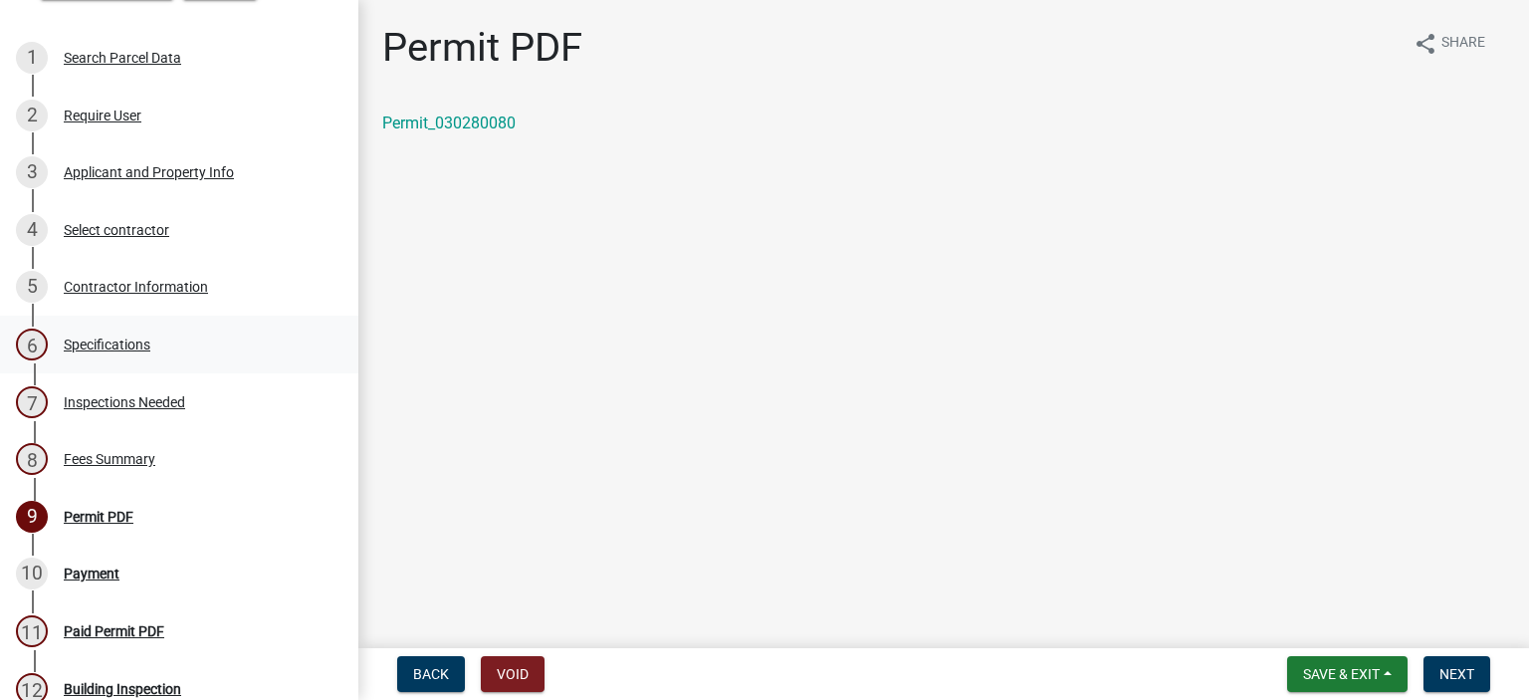
click at [129, 339] on div "Specifications" at bounding box center [107, 344] width 87 height 14
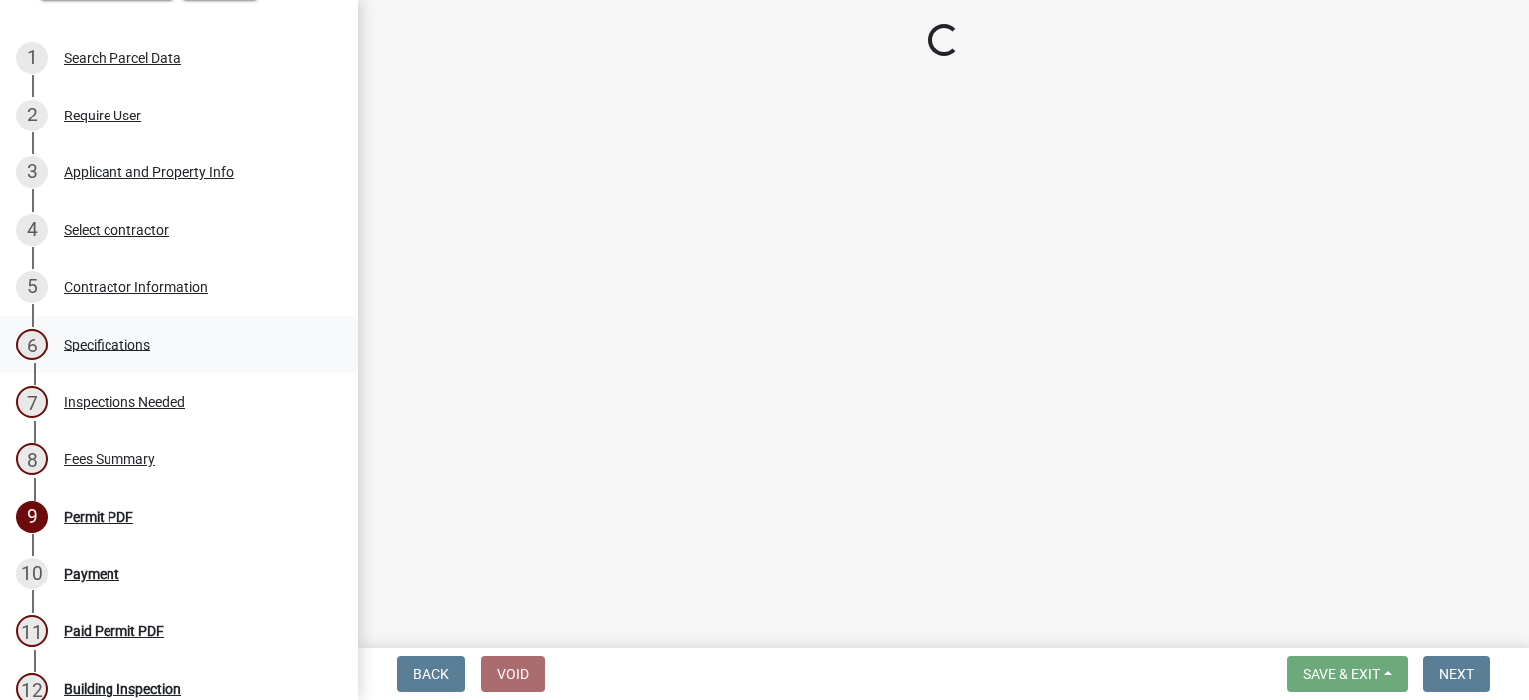
select select "cf5e982a-8fde-449d-bcd8-be8cdfb99374"
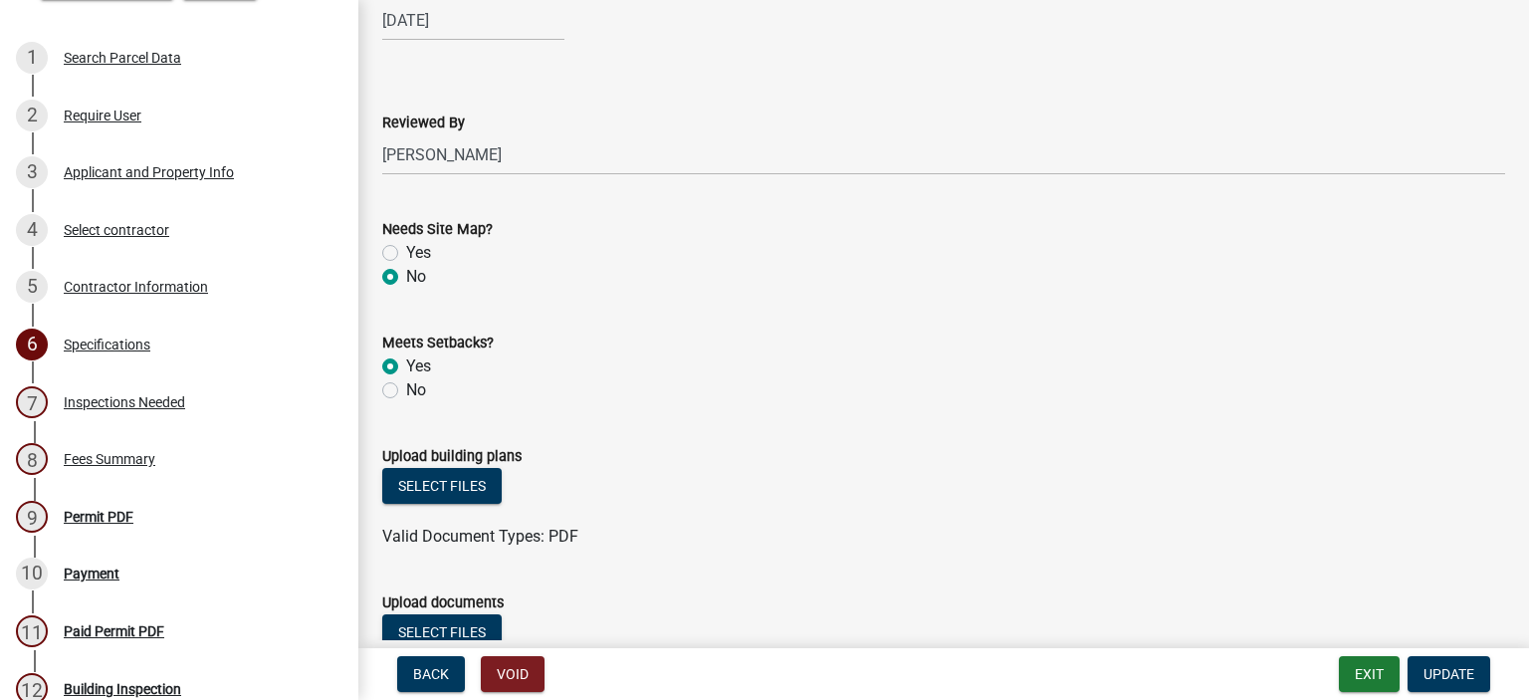
scroll to position [2190, 0]
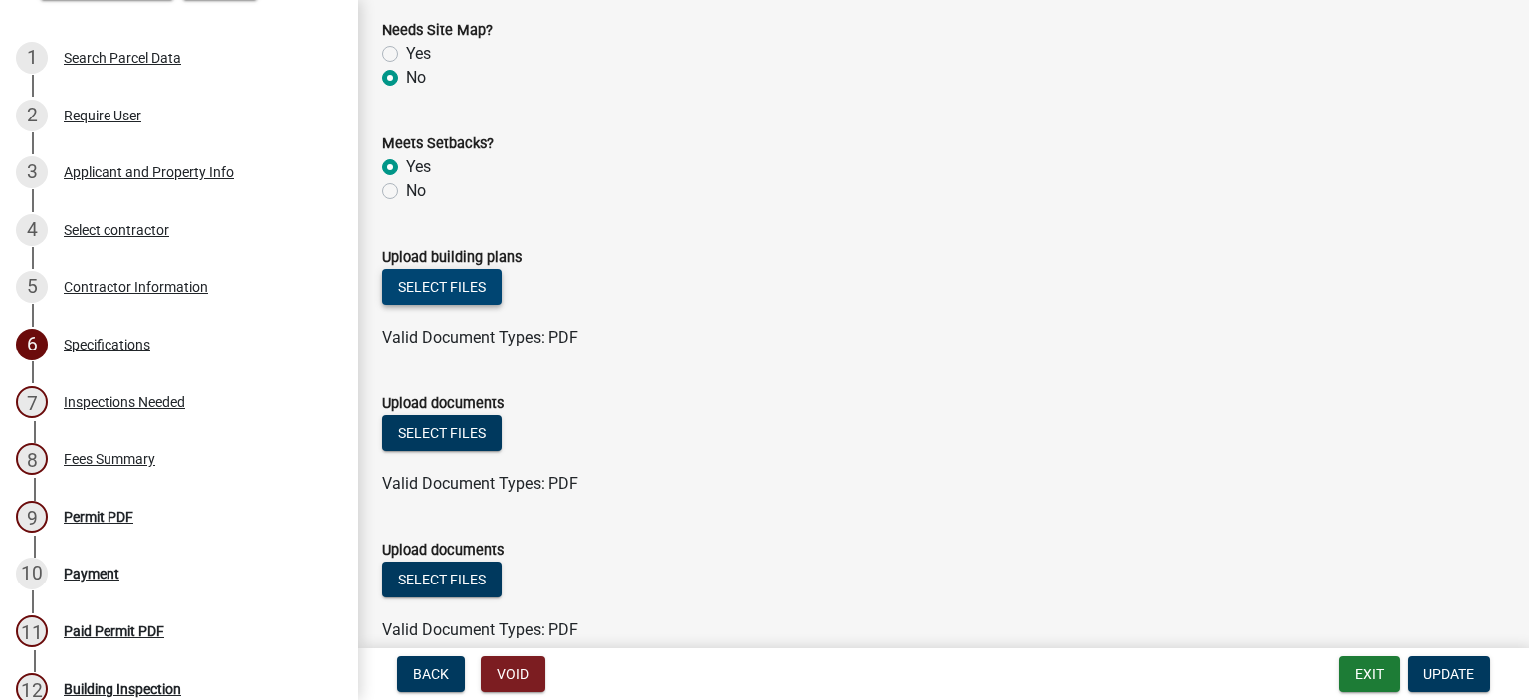
click at [409, 286] on button "Select files" at bounding box center [441, 287] width 119 height 36
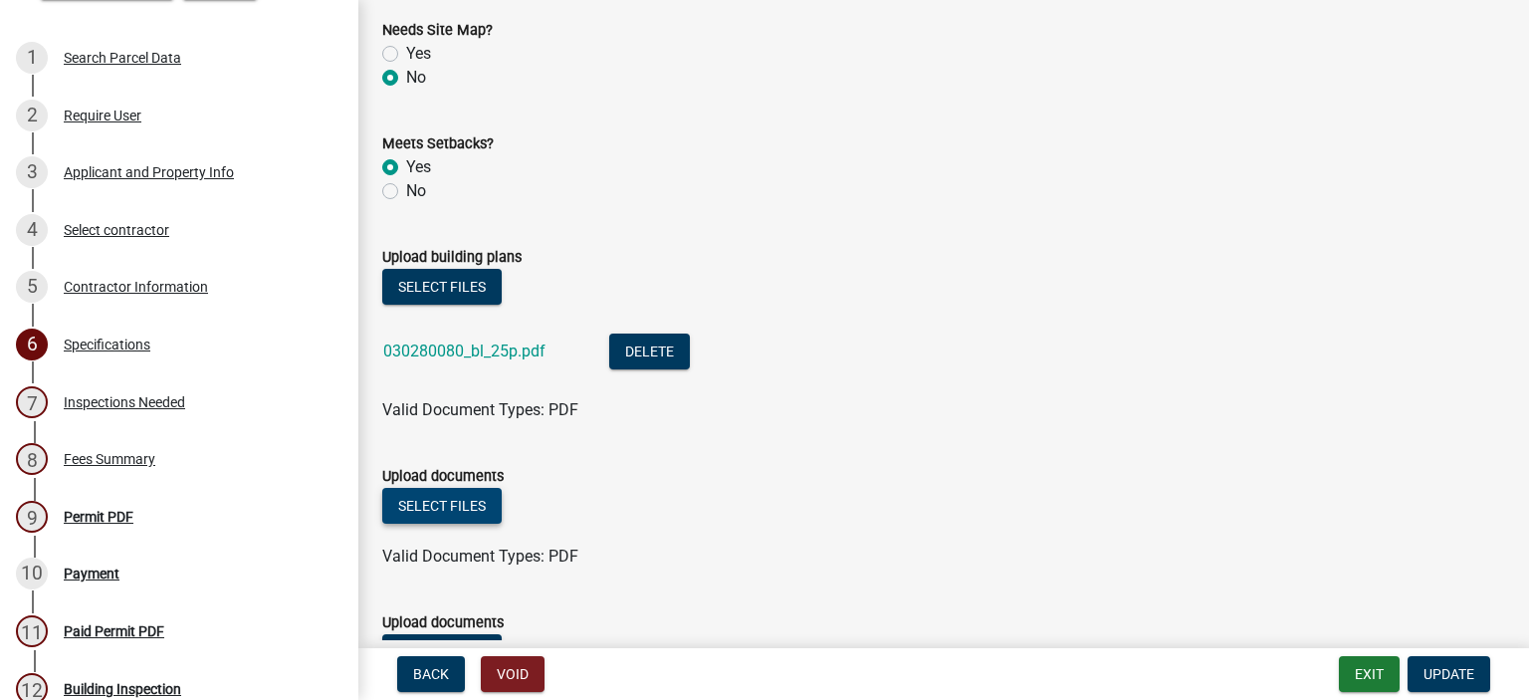
click at [467, 505] on button "Select files" at bounding box center [441, 506] width 119 height 36
